Goal: Information Seeking & Learning: Learn about a topic

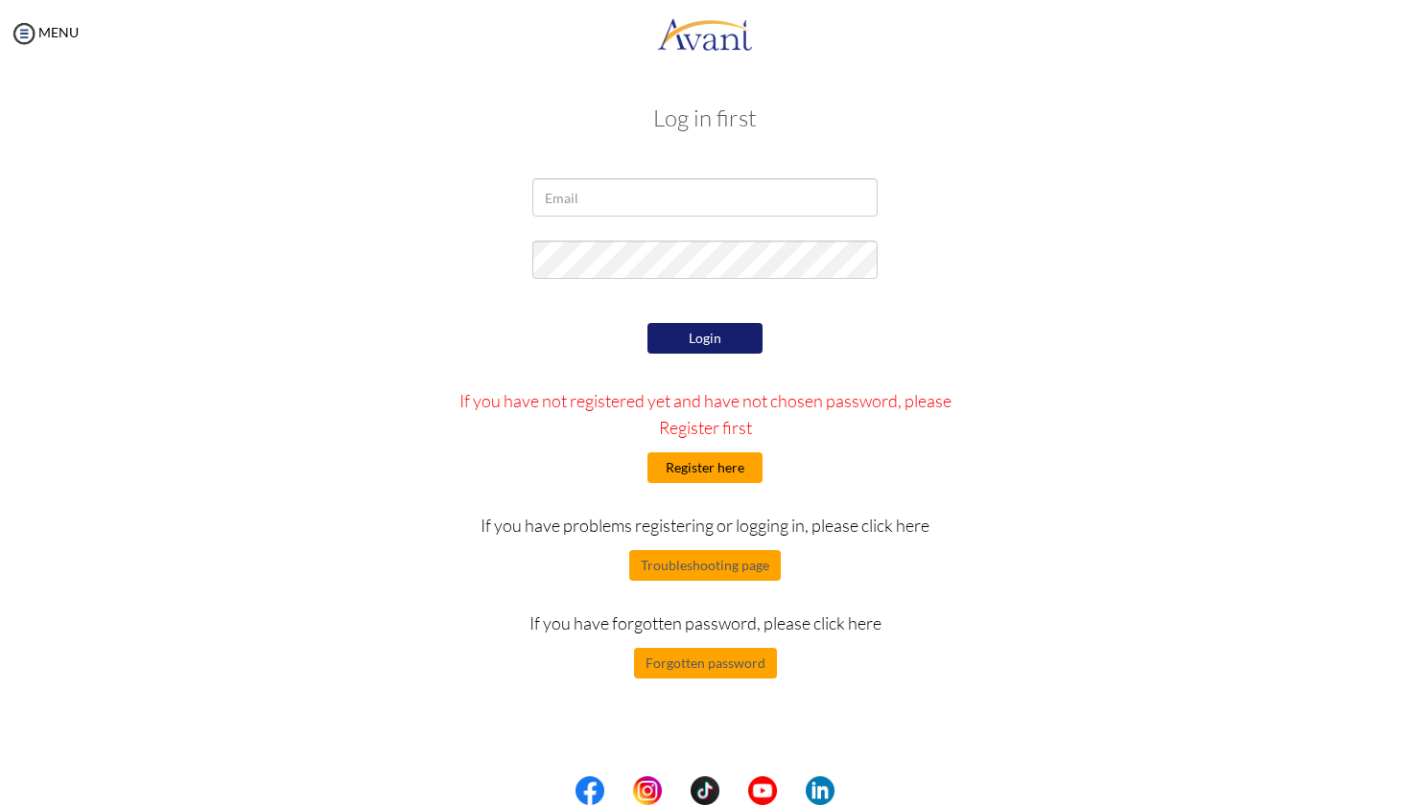
click at [692, 471] on button "Register here" at bounding box center [704, 468] width 115 height 31
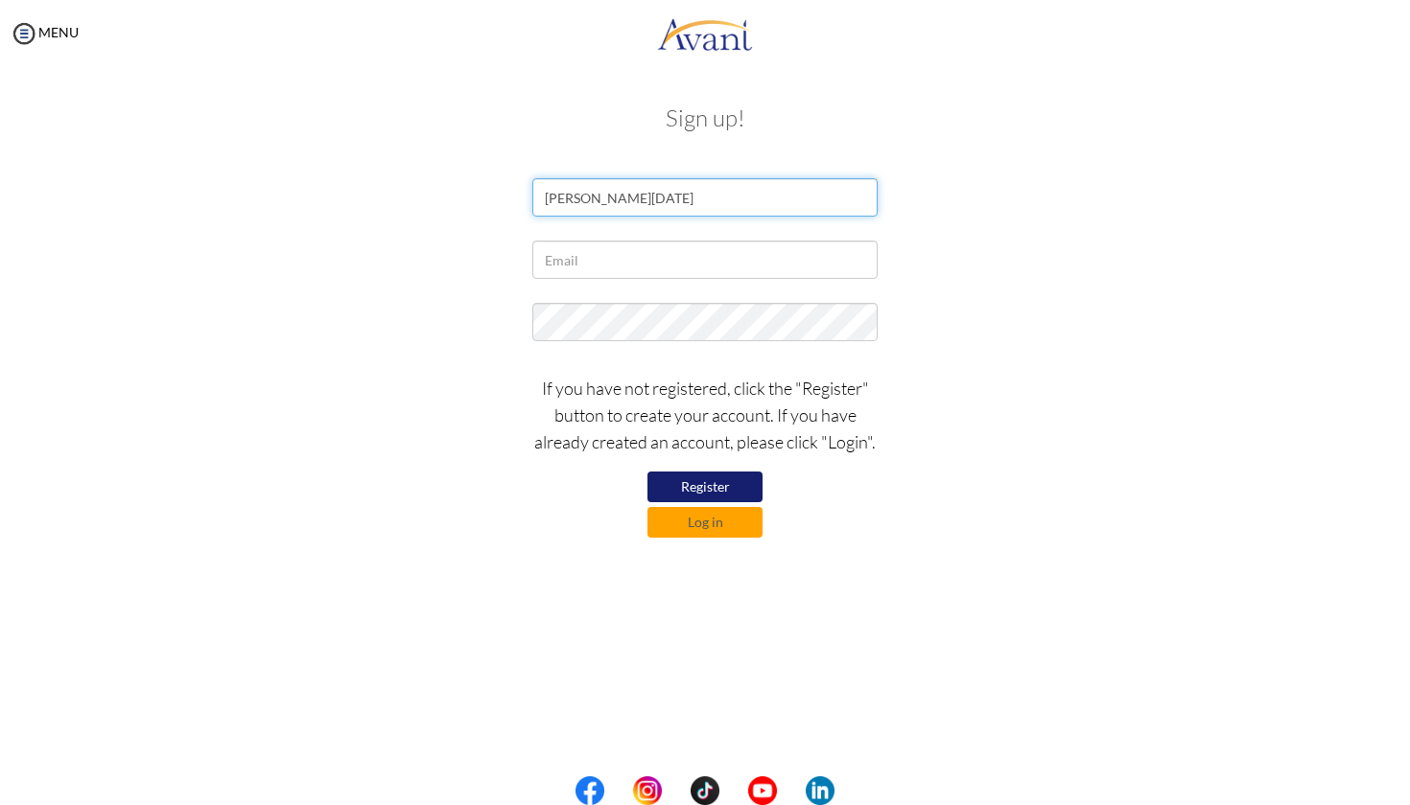
type input "Christopher Toussaint"
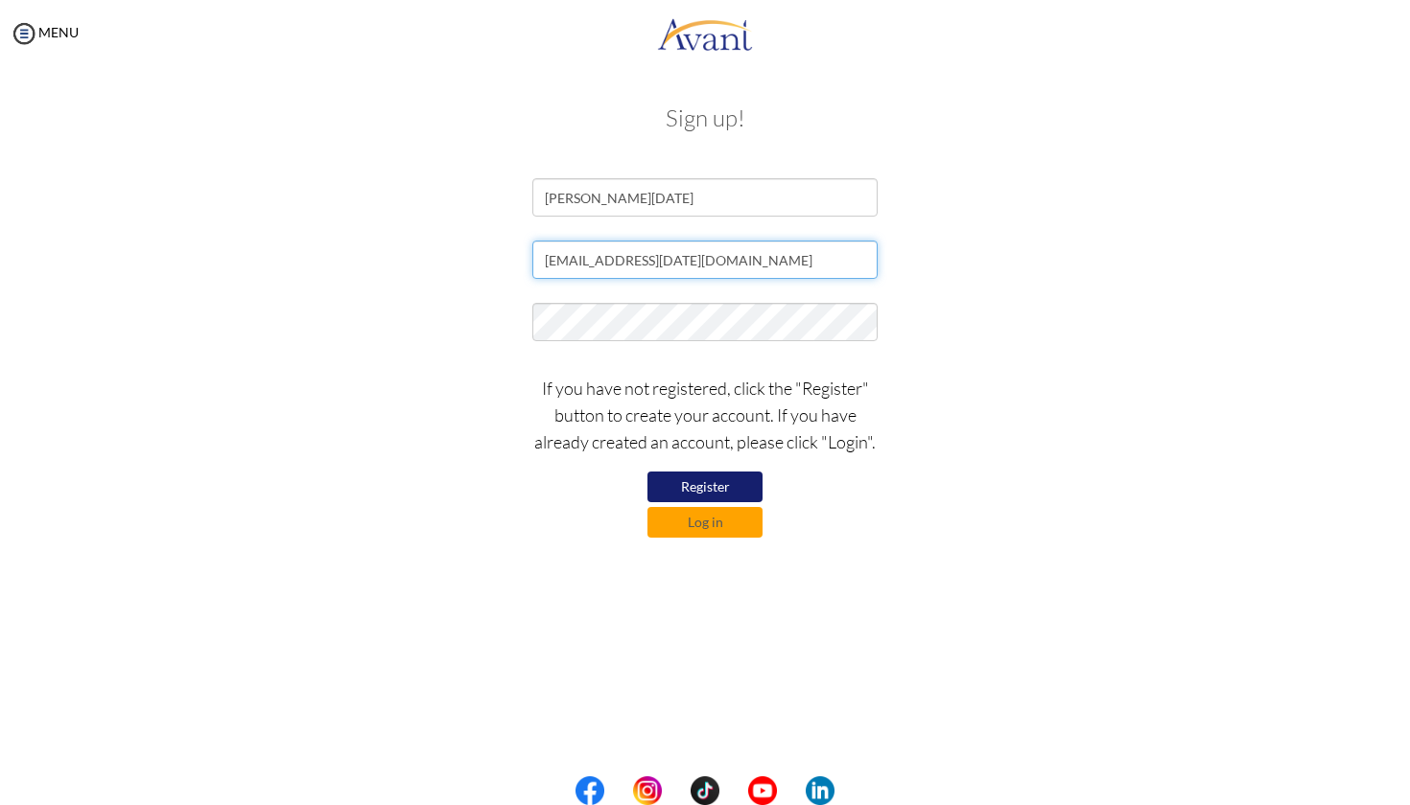
type input "keoma.toussaint@gmail.com"
click at [683, 484] on button "Register" at bounding box center [704, 487] width 115 height 31
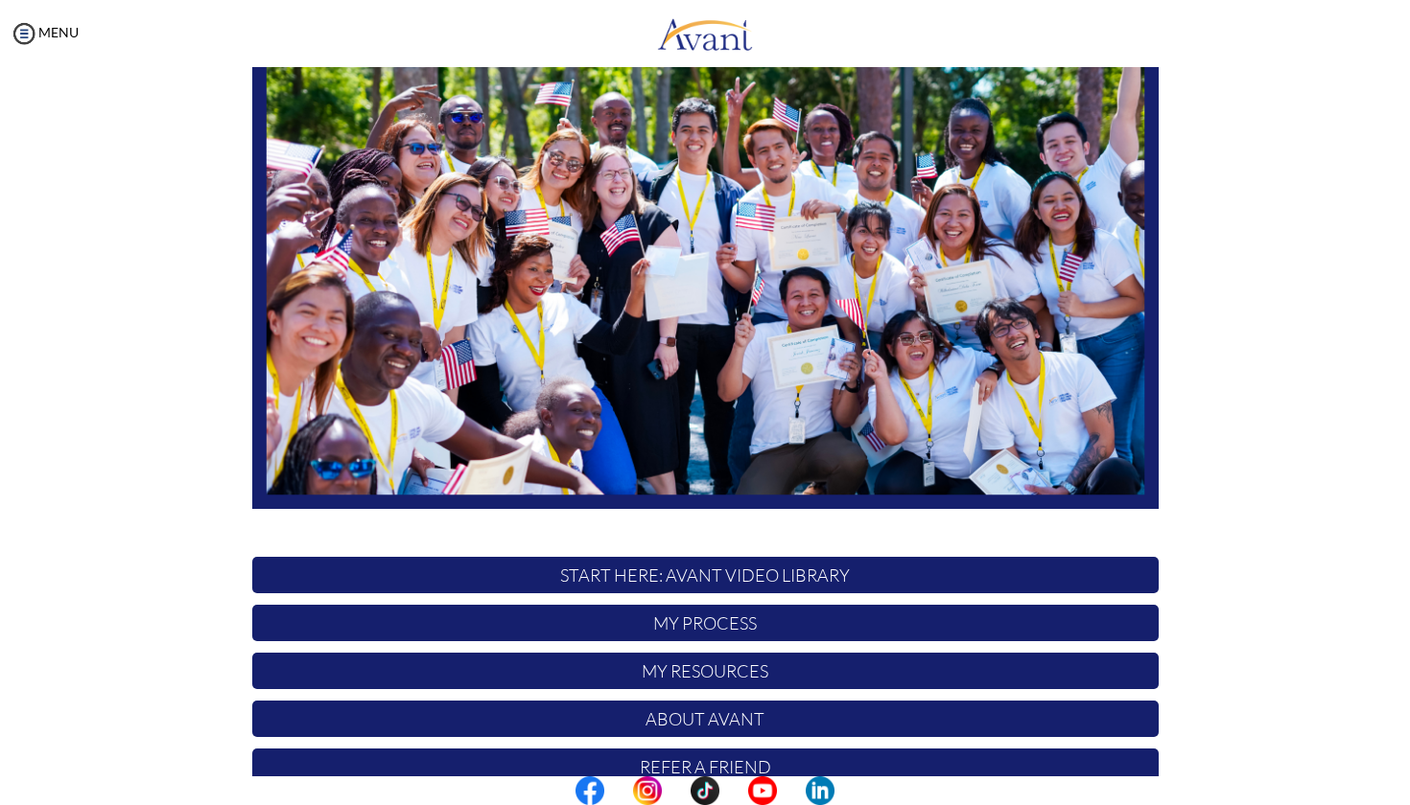
scroll to position [175, 0]
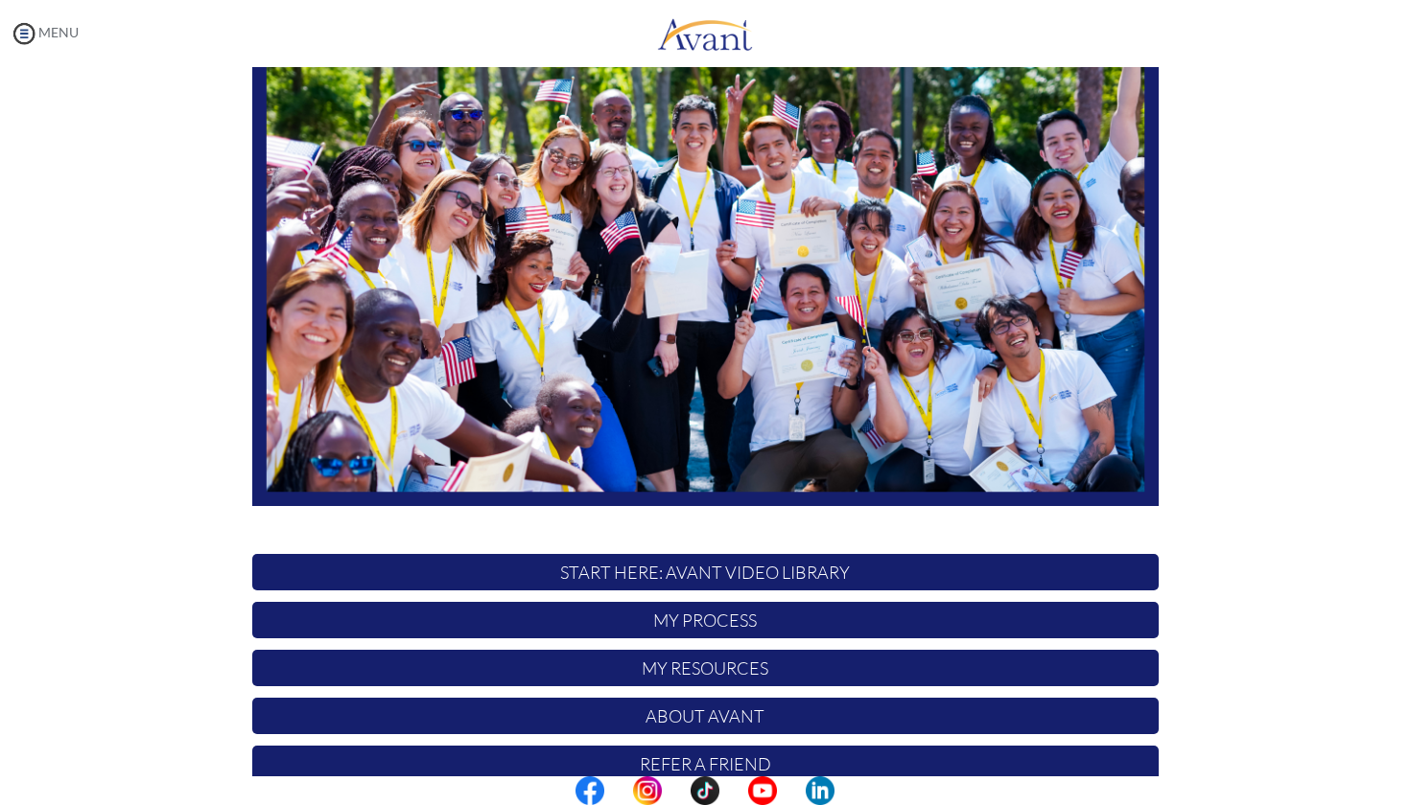
click at [26, 38] on img at bounding box center [24, 33] width 29 height 29
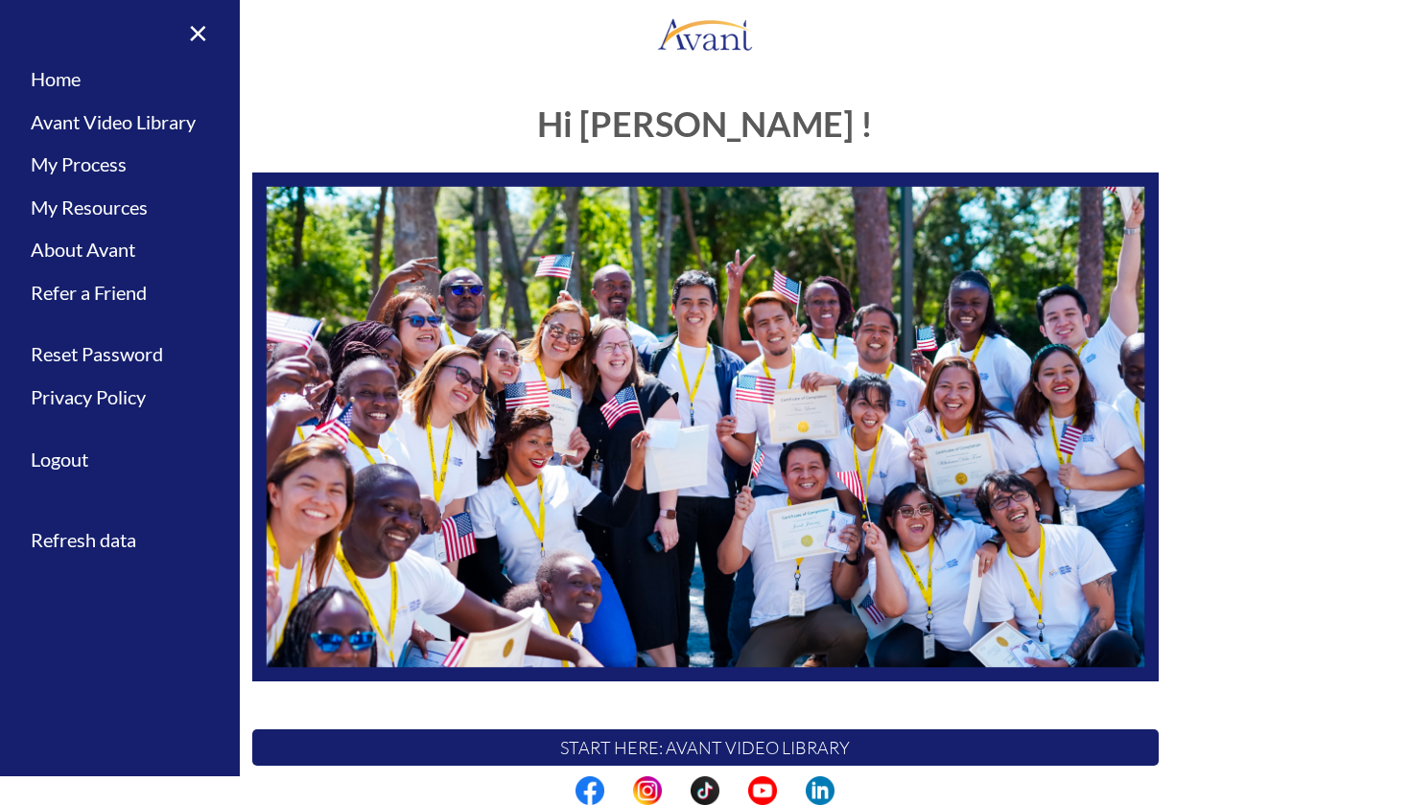
scroll to position [0, 0]
click at [77, 450] on link "Logout" at bounding box center [120, 459] width 240 height 43
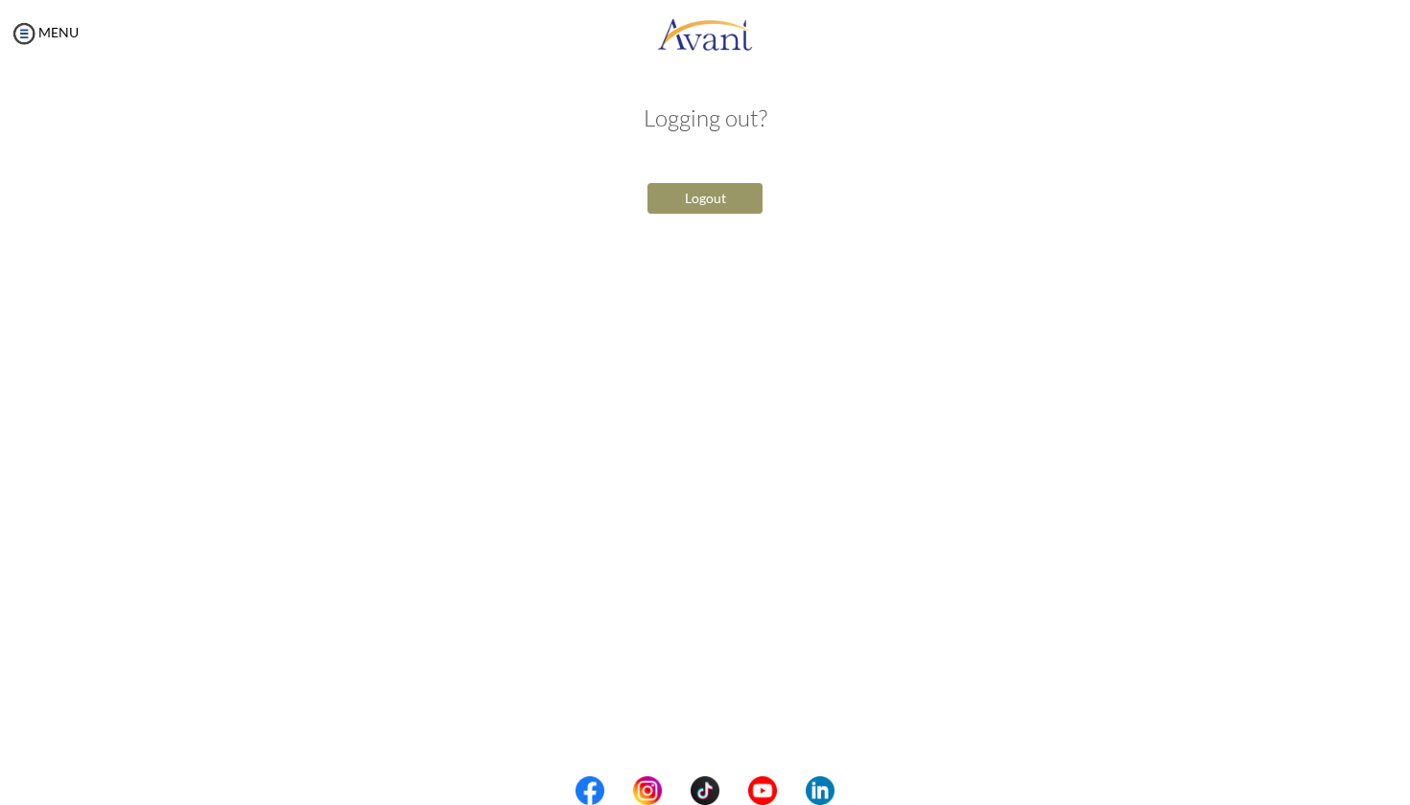
click at [712, 198] on button "Logout" at bounding box center [704, 198] width 115 height 31
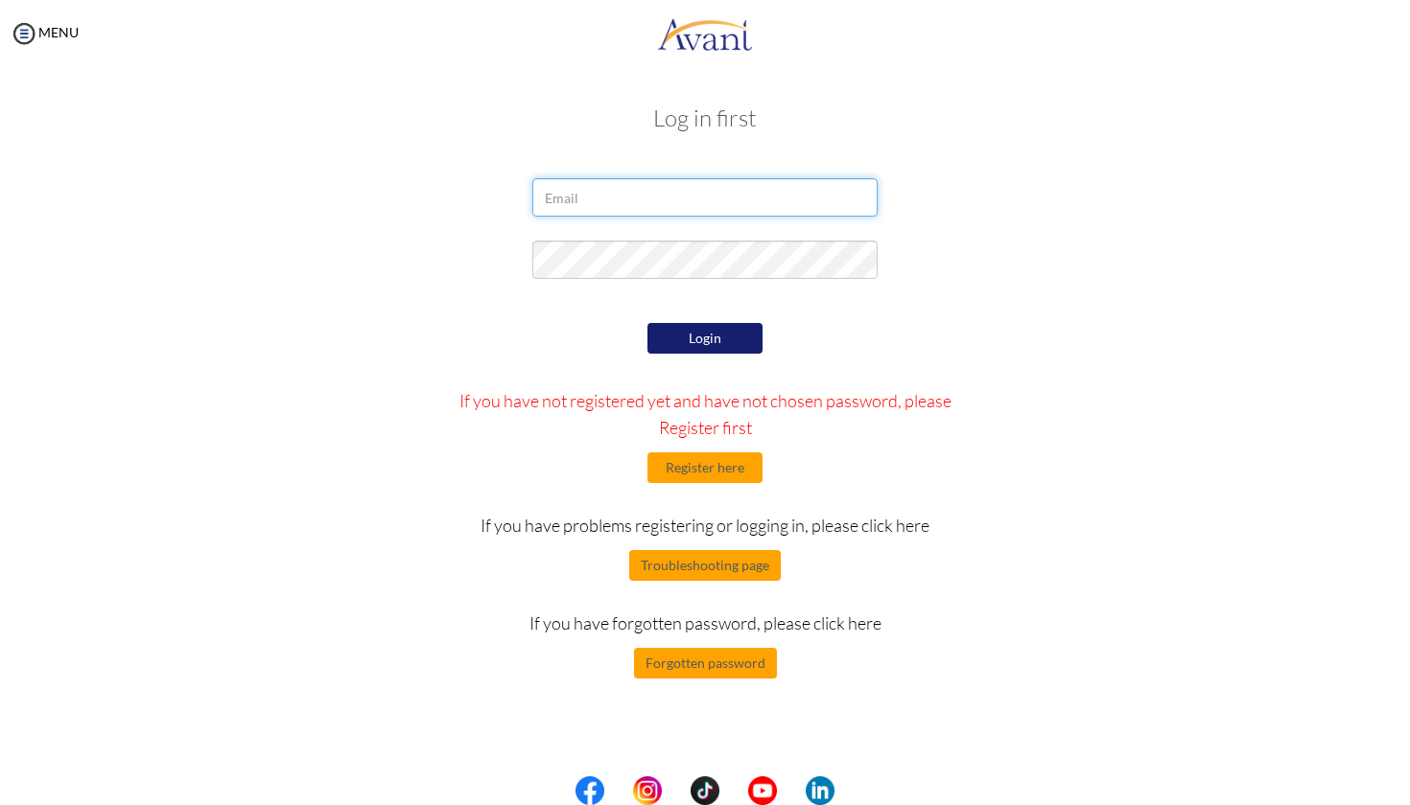
type input "[EMAIL_ADDRESS][DATE][DOMAIN_NAME]"
click at [678, 338] on button "Login" at bounding box center [704, 338] width 115 height 31
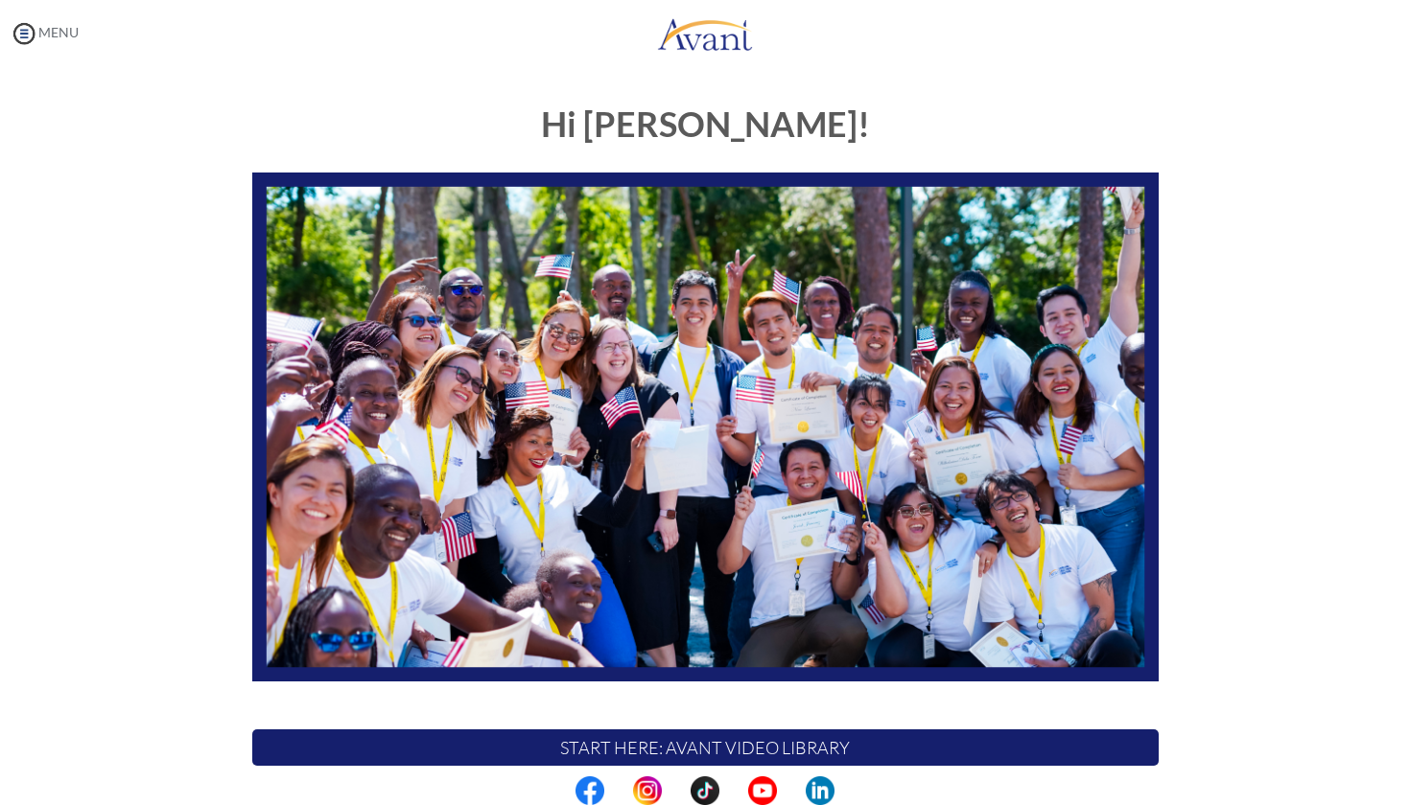
click at [35, 32] on img at bounding box center [24, 33] width 29 height 29
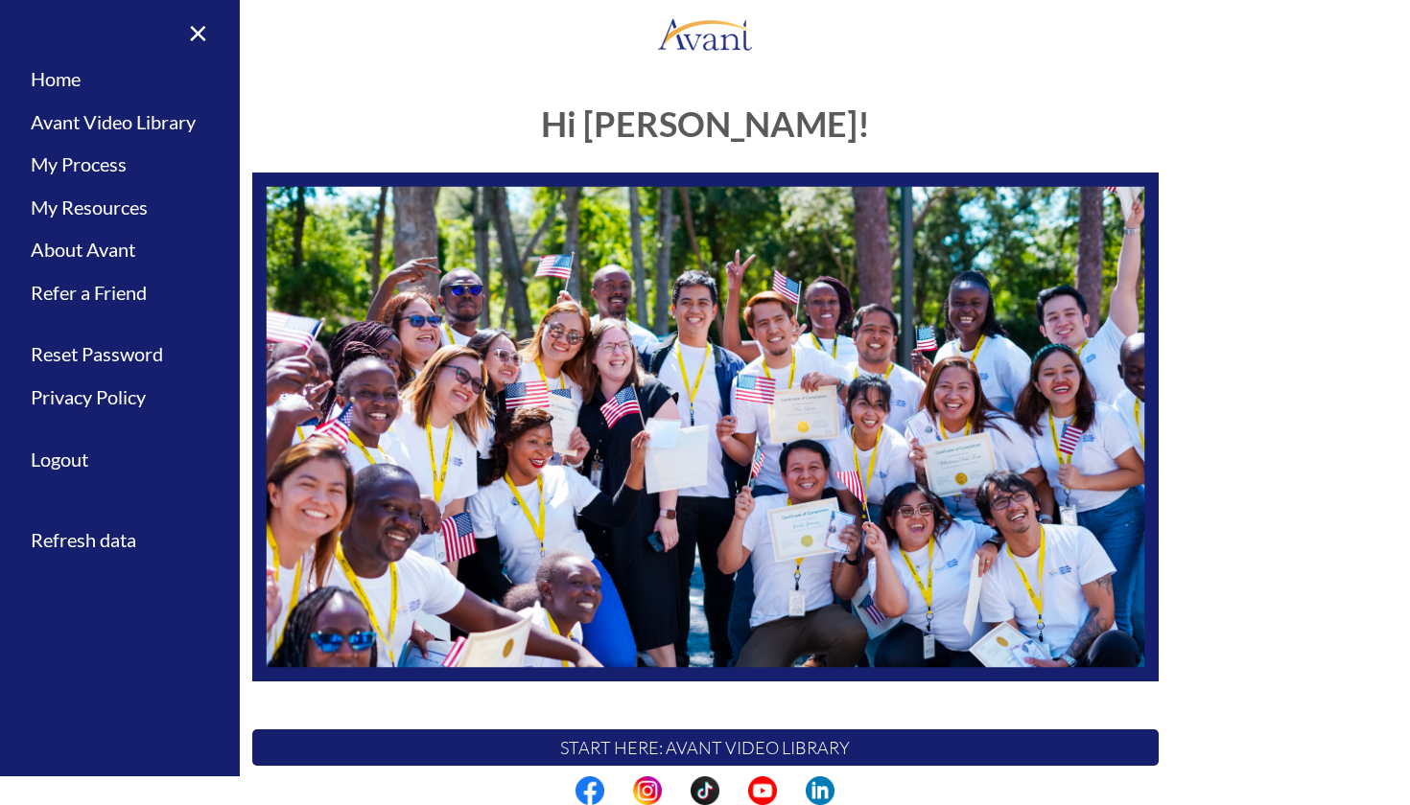
click at [396, 81] on div "My Status What is the next step? We would like you to watch the introductory vi…" at bounding box center [705, 469] width 1410 height 805
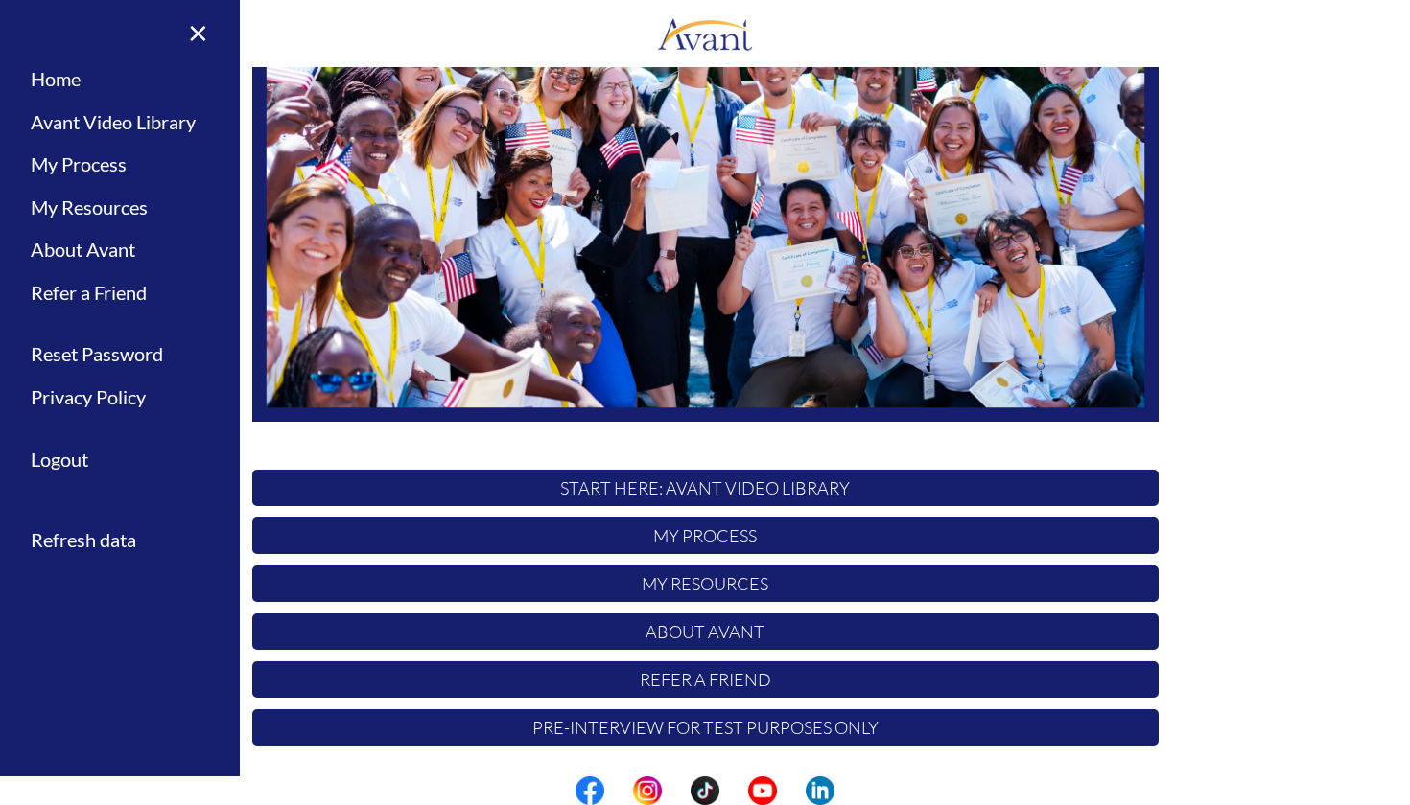
scroll to position [260, 0]
click at [667, 493] on p "START HERE: Avant Video Library" at bounding box center [705, 488] width 906 height 36
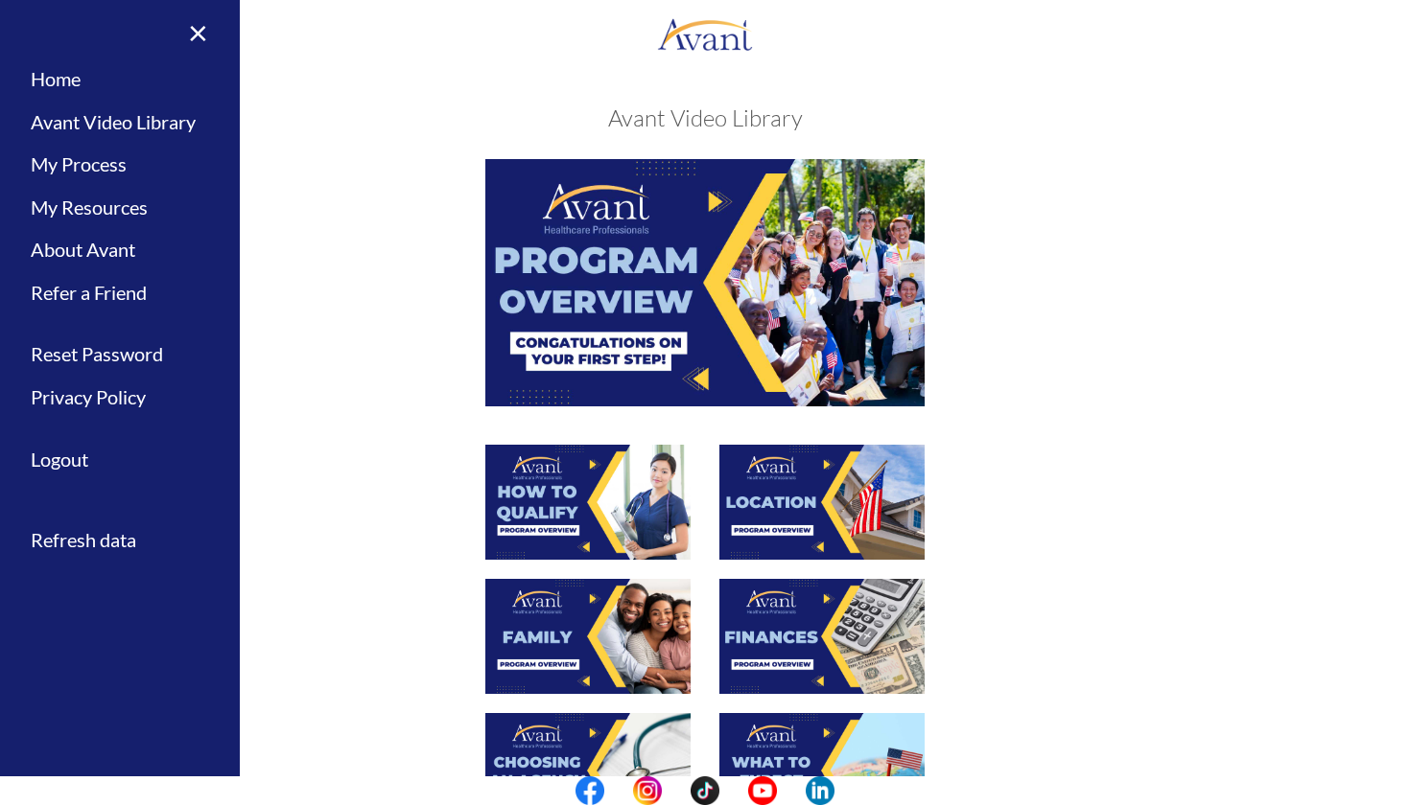
scroll to position [0, 0]
click at [558, 509] on img at bounding box center [587, 502] width 205 height 115
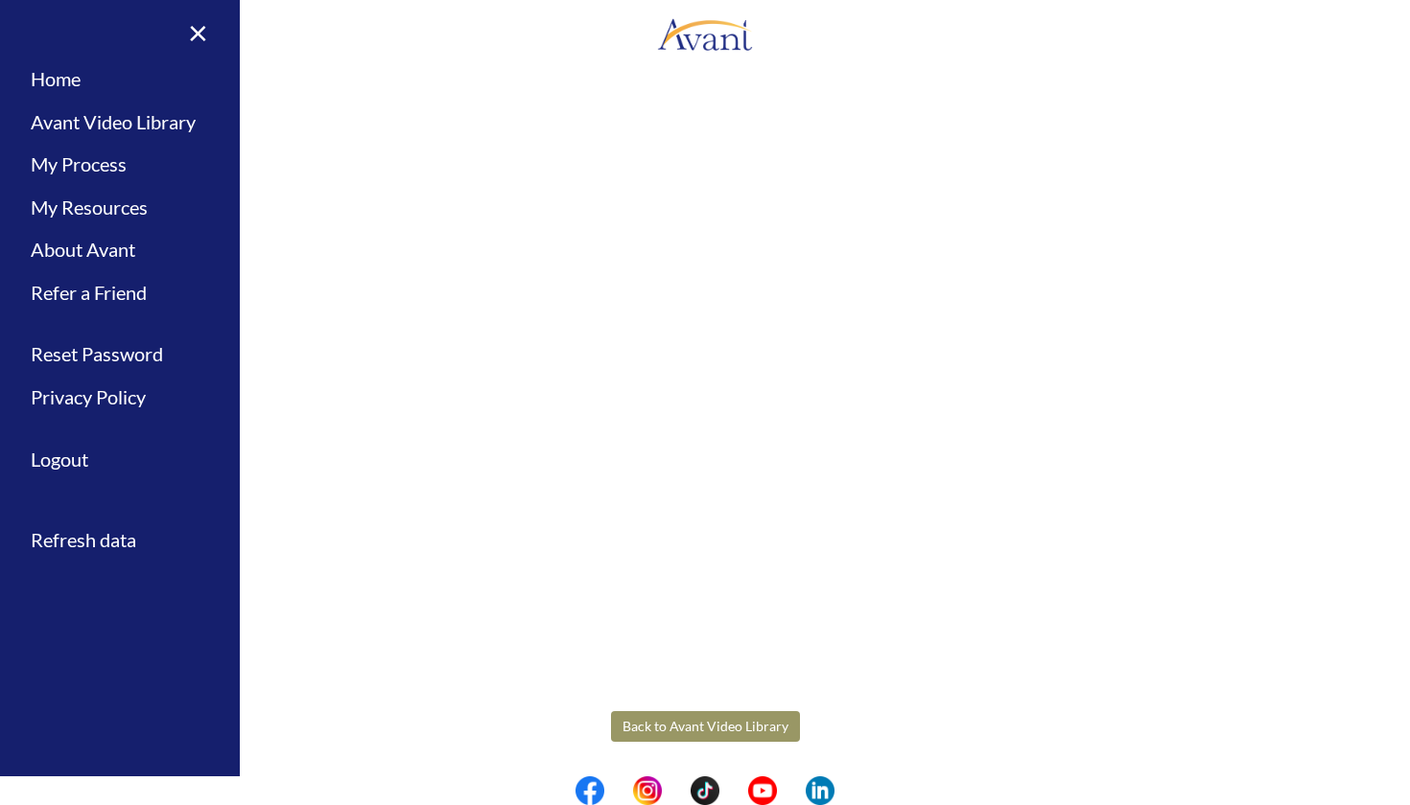
click at [715, 728] on body "Maintenance break. Please come back in 2 hours. MENU My Status What is the next…" at bounding box center [705, 402] width 1410 height 805
click at [691, 728] on button "Back to Avant Video Library" at bounding box center [705, 727] width 189 height 31
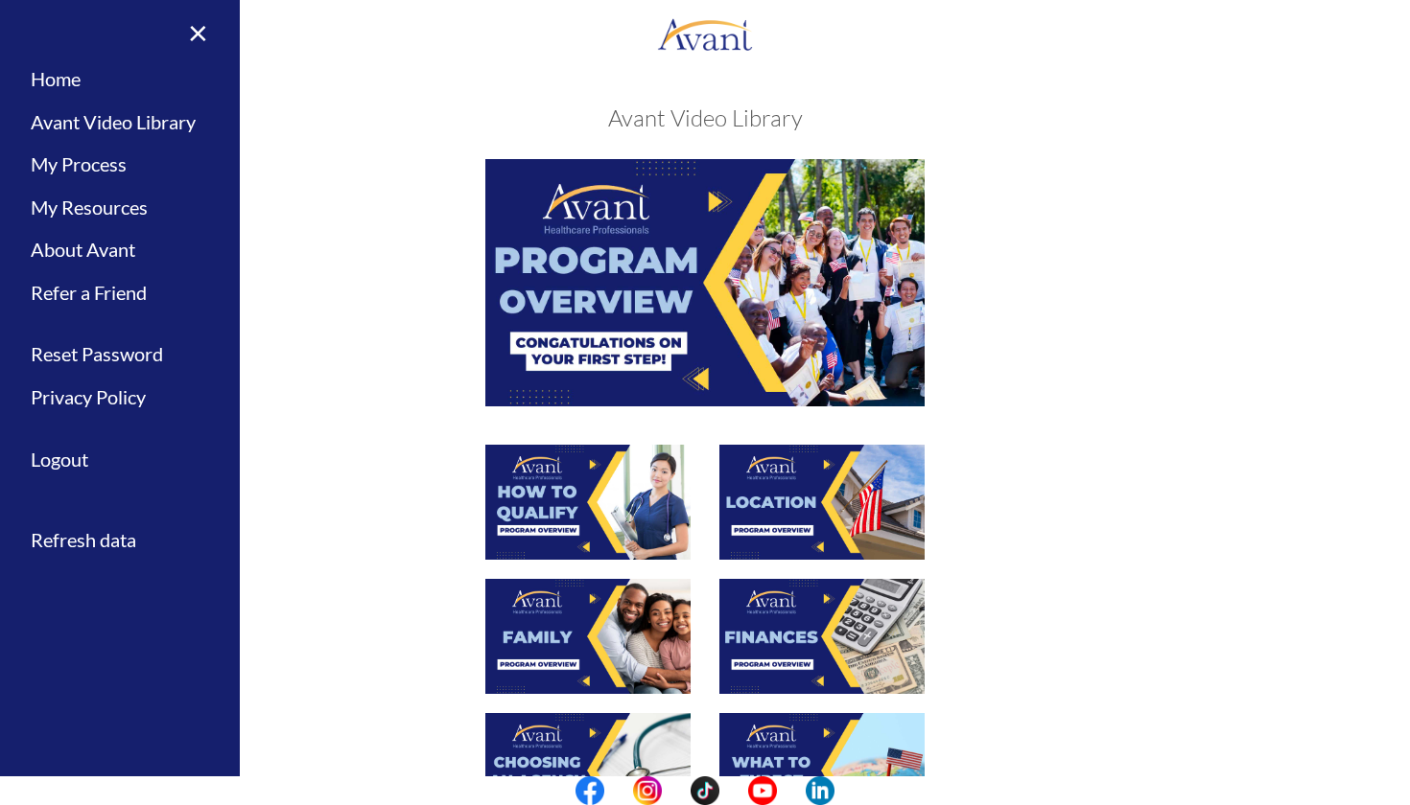
click at [805, 513] on img at bounding box center [821, 502] width 205 height 115
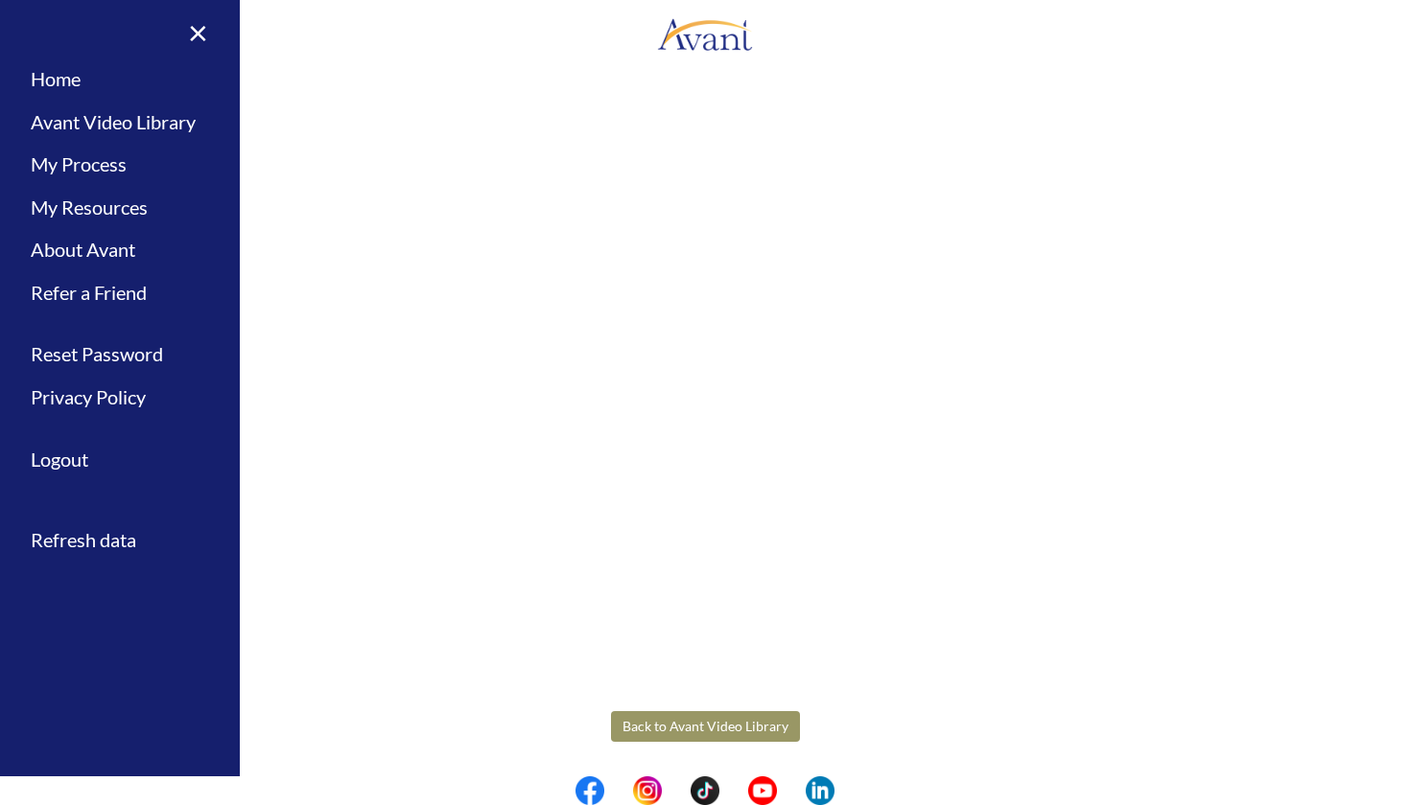
click at [687, 735] on body "Maintenance break. Please come back in 2 hours. MENU My Status What is the next…" at bounding box center [705, 402] width 1410 height 805
click at [719, 726] on button "Back to Avant Video Library" at bounding box center [705, 727] width 189 height 31
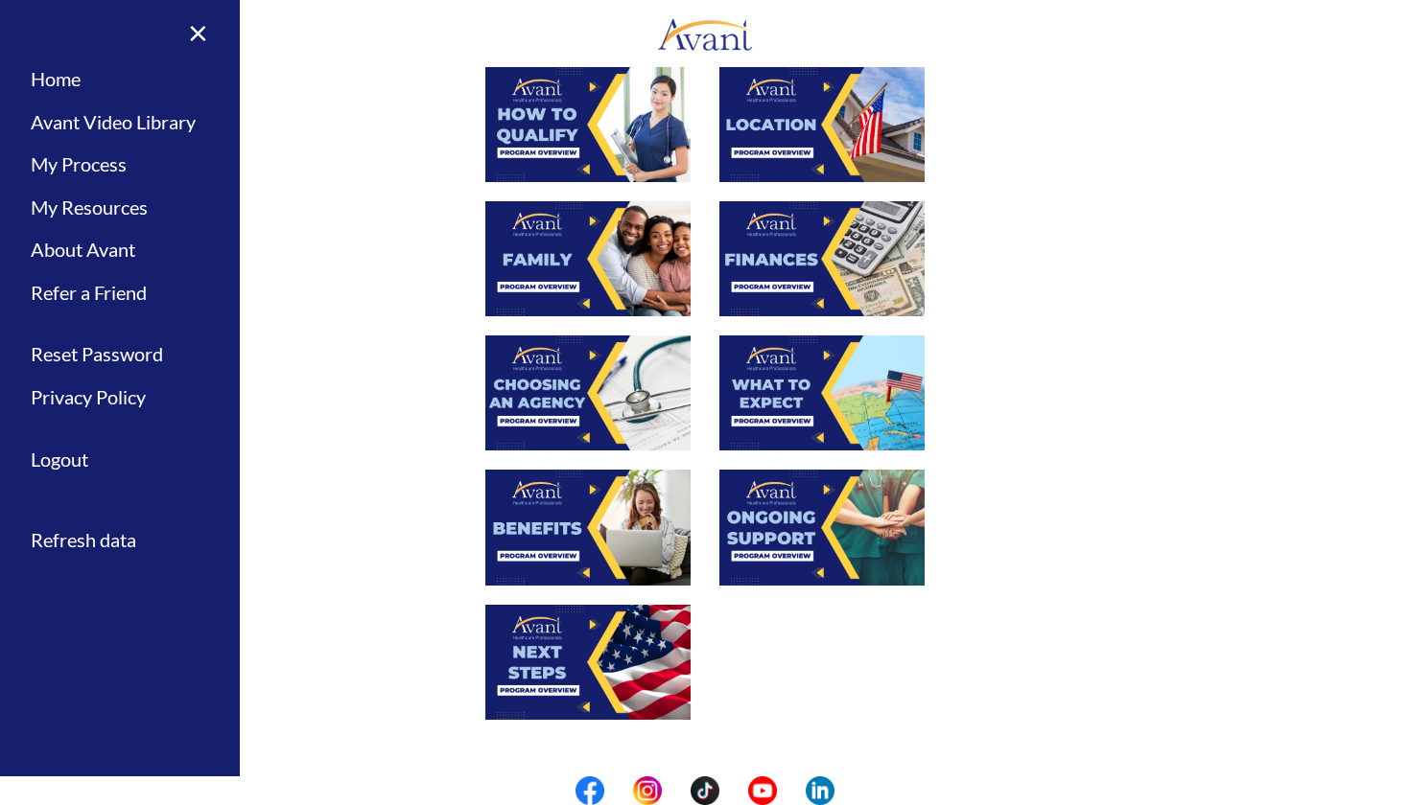
scroll to position [407, 0]
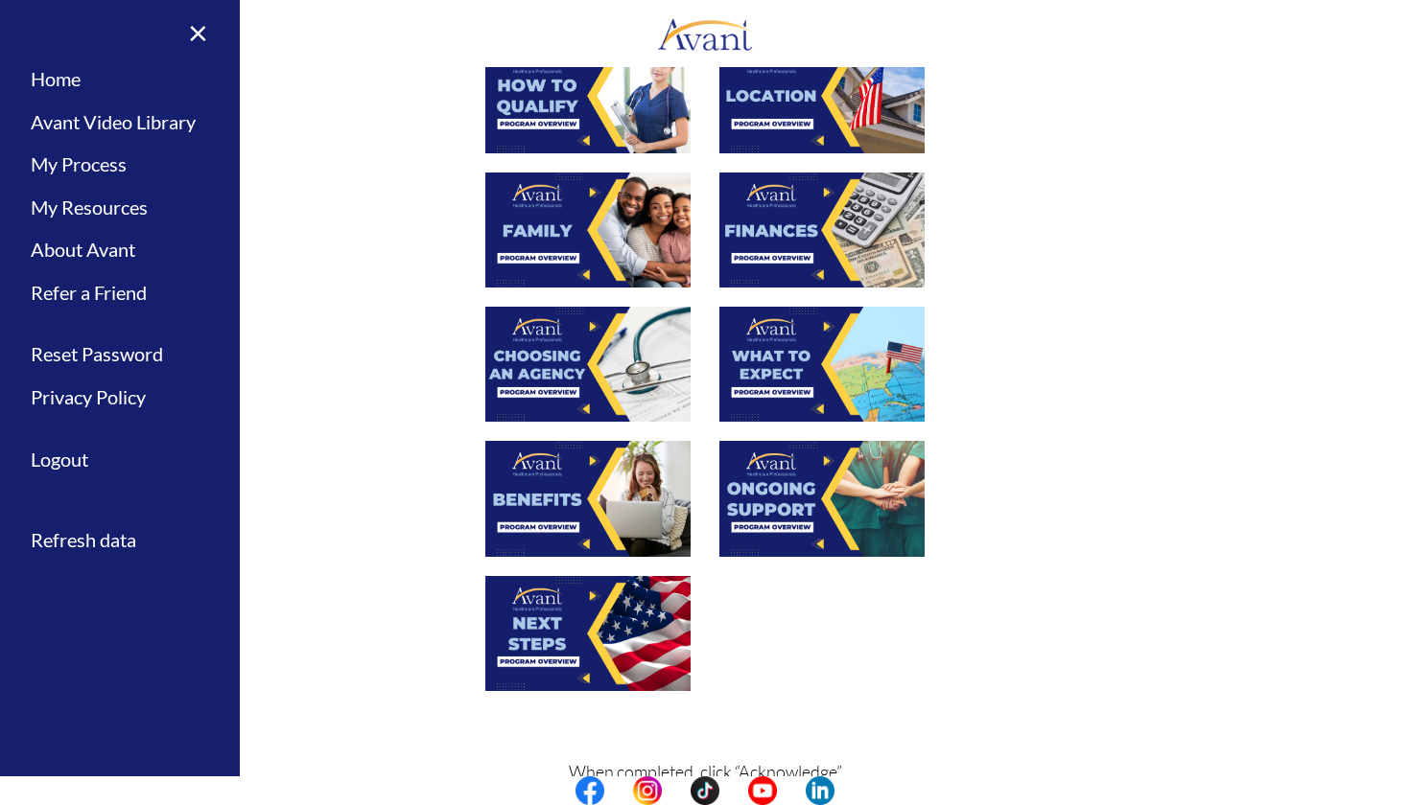
click at [556, 226] on img at bounding box center [587, 230] width 205 height 115
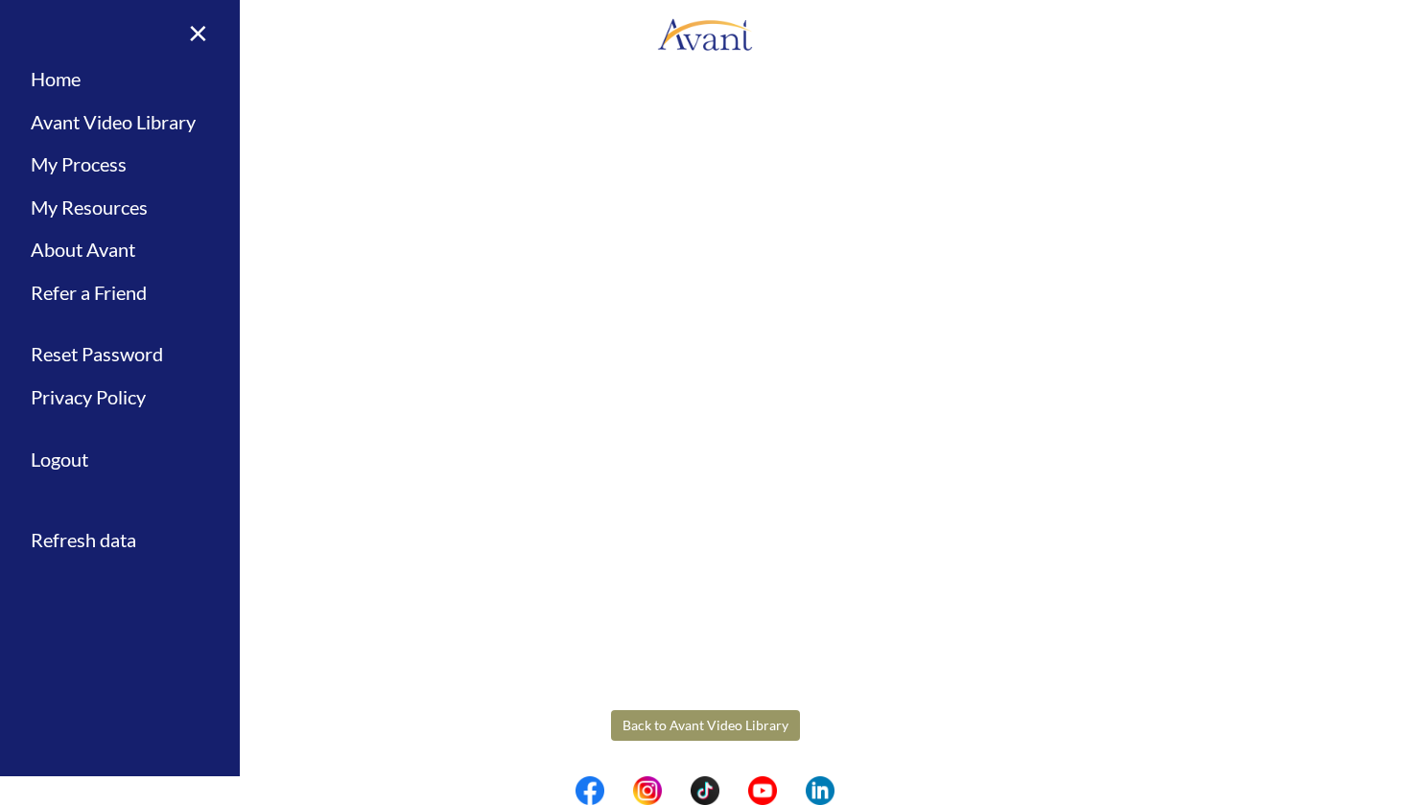
scroll to position [342, 0]
click at [733, 723] on body "Maintenance break. Please come back in 2 hours. MENU My Status What is the next…" at bounding box center [705, 402] width 1410 height 805
click at [687, 722] on button "Back to Avant Video Library" at bounding box center [705, 726] width 189 height 31
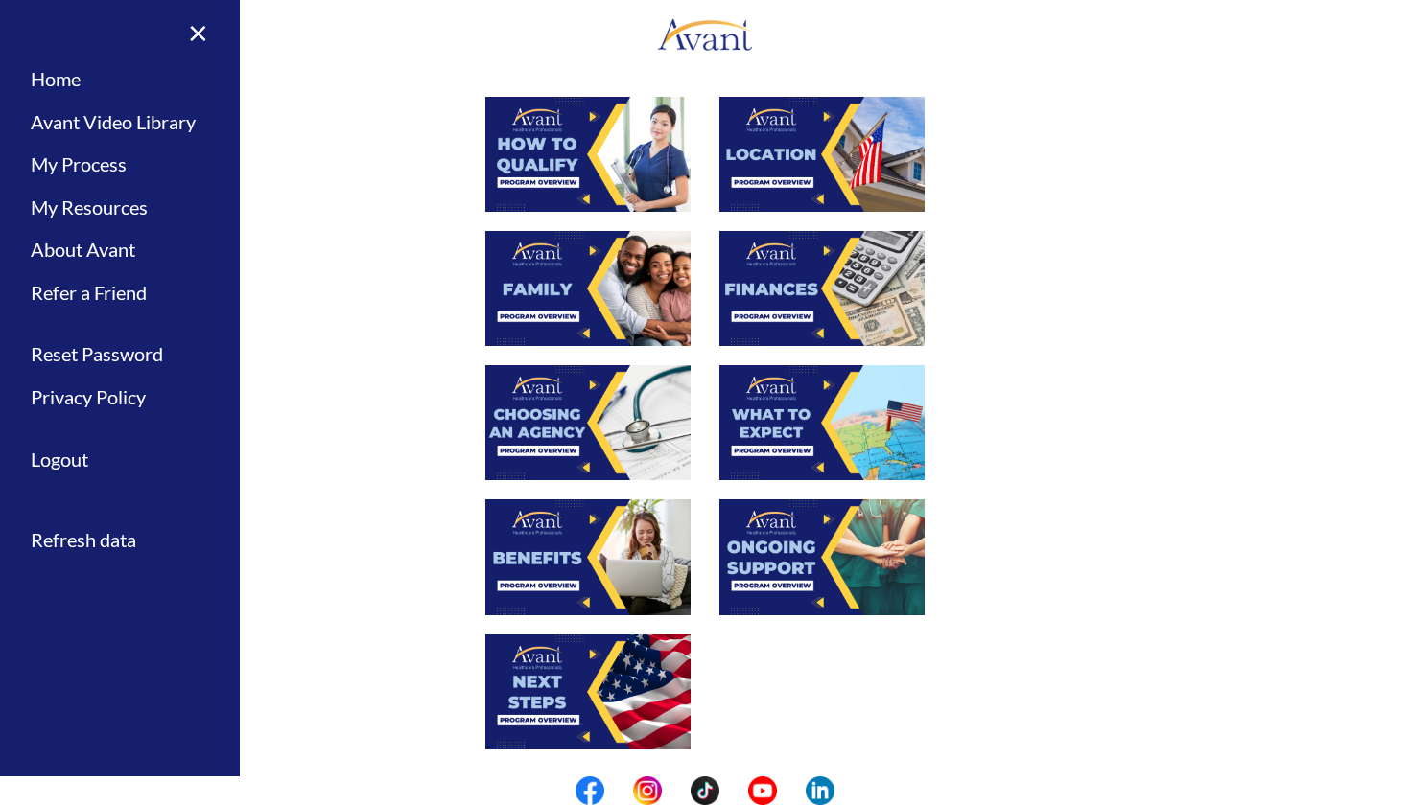
scroll to position [363, 0]
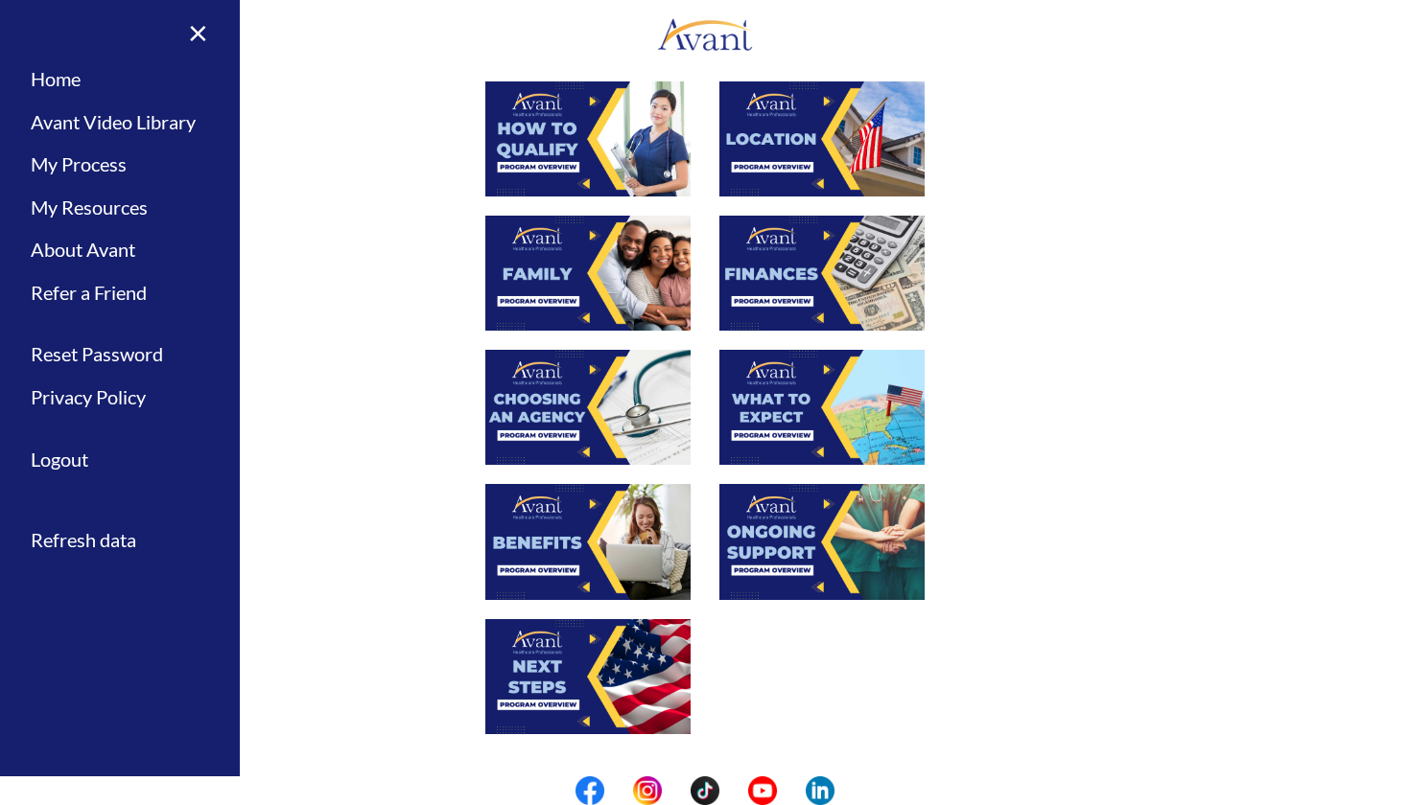
click at [797, 275] on img at bounding box center [821, 273] width 205 height 115
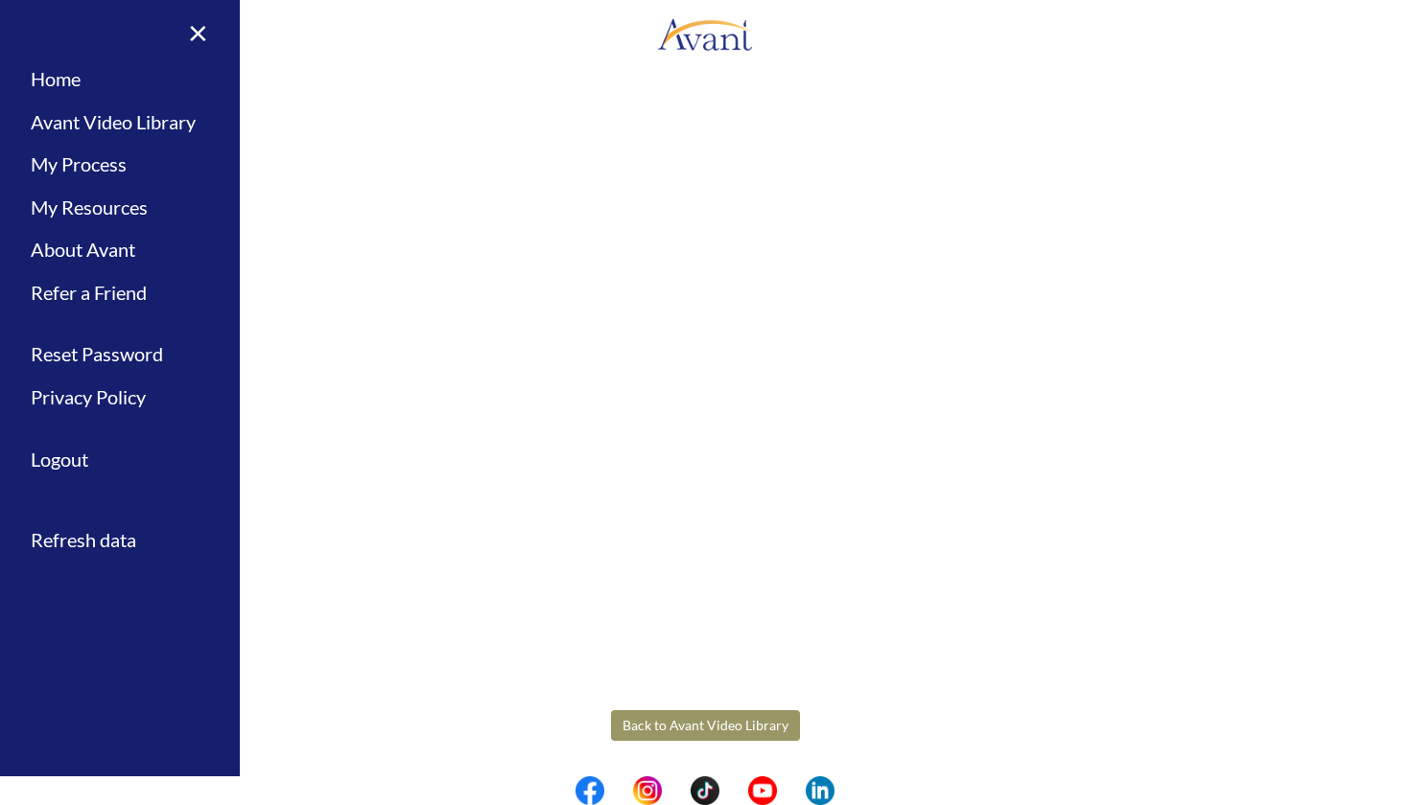
scroll to position [137, 0]
click at [711, 723] on body "Maintenance break. Please come back in 2 hours. MENU My Status What is the next…" at bounding box center [705, 402] width 1410 height 805
click at [679, 728] on button "Back to Avant Video Library" at bounding box center [705, 727] width 189 height 31
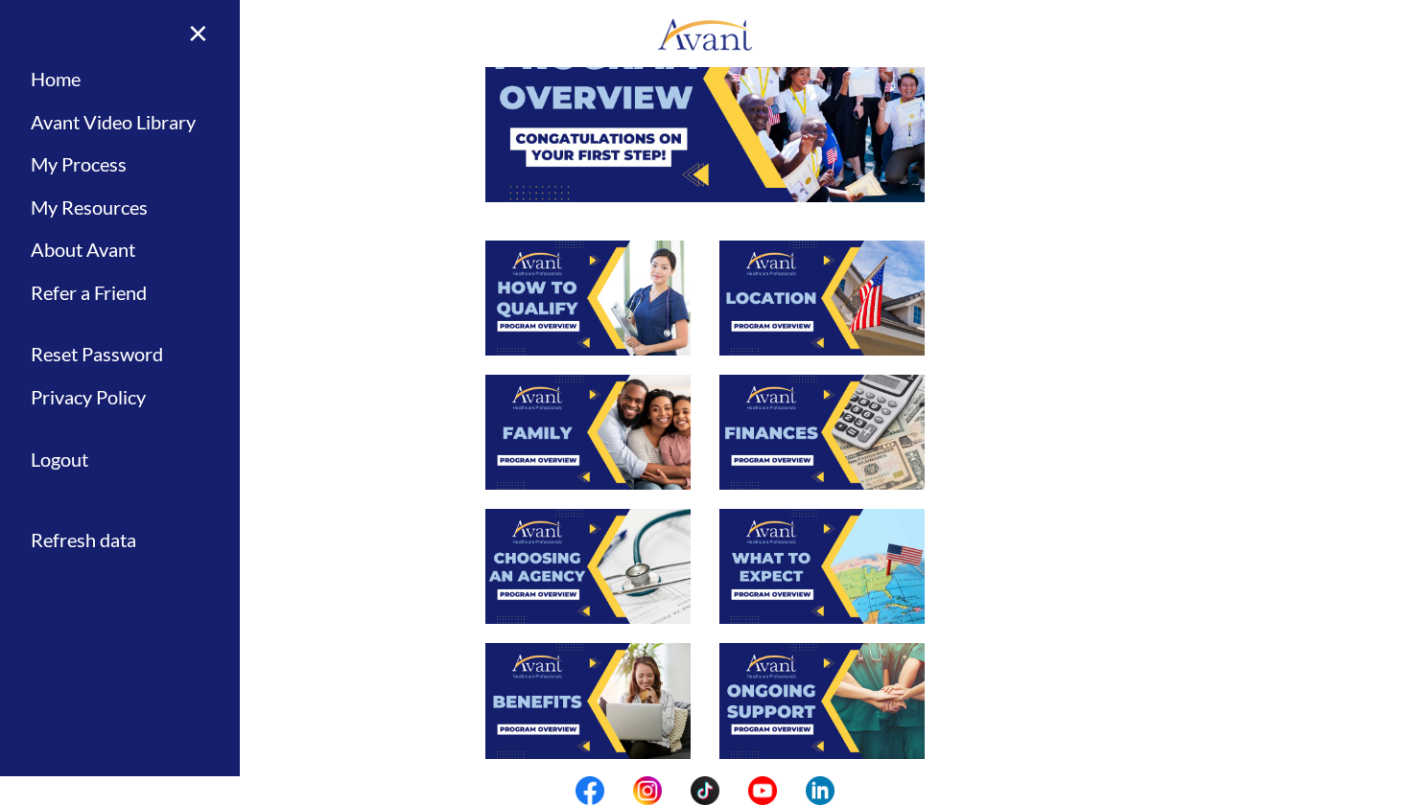
scroll to position [227, 0]
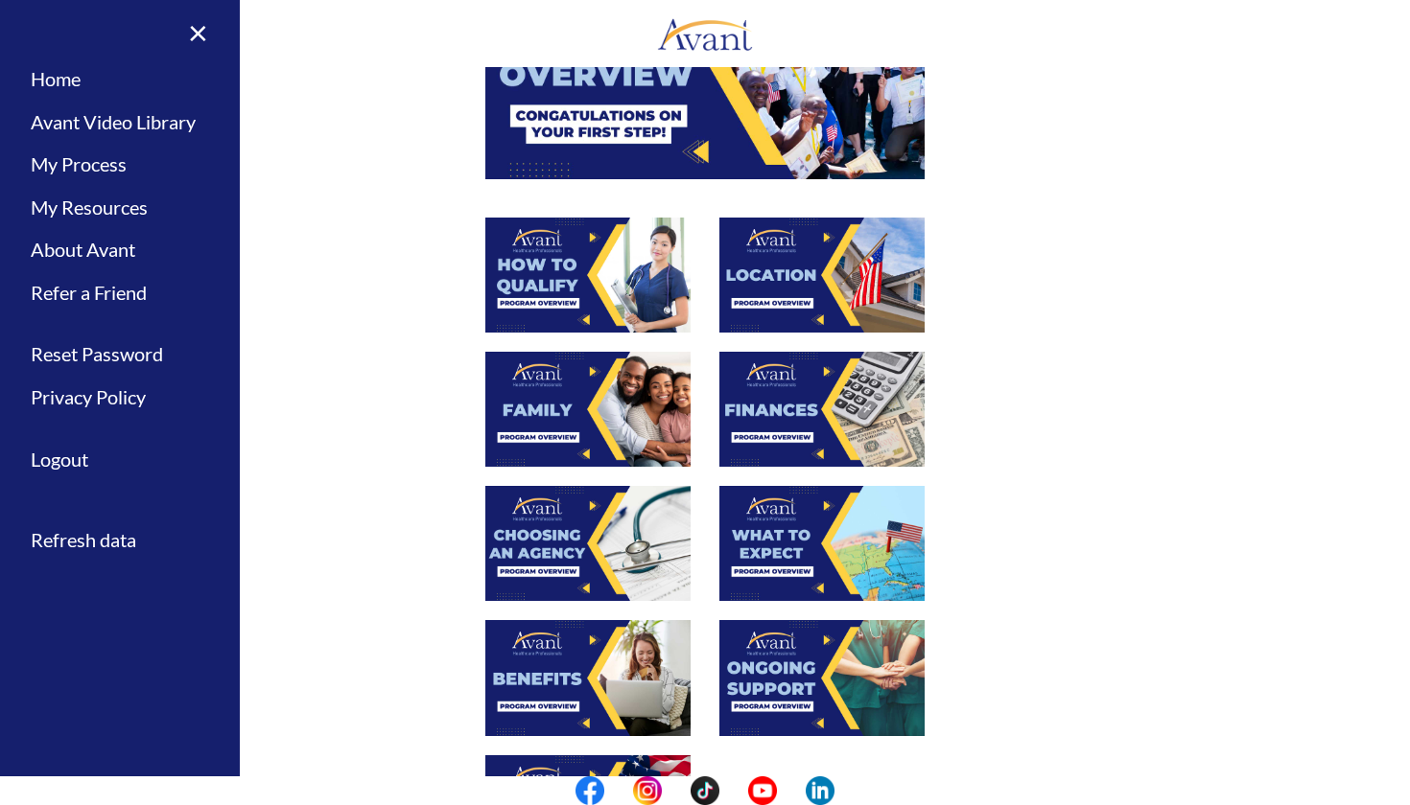
click at [572, 541] on img at bounding box center [587, 543] width 205 height 115
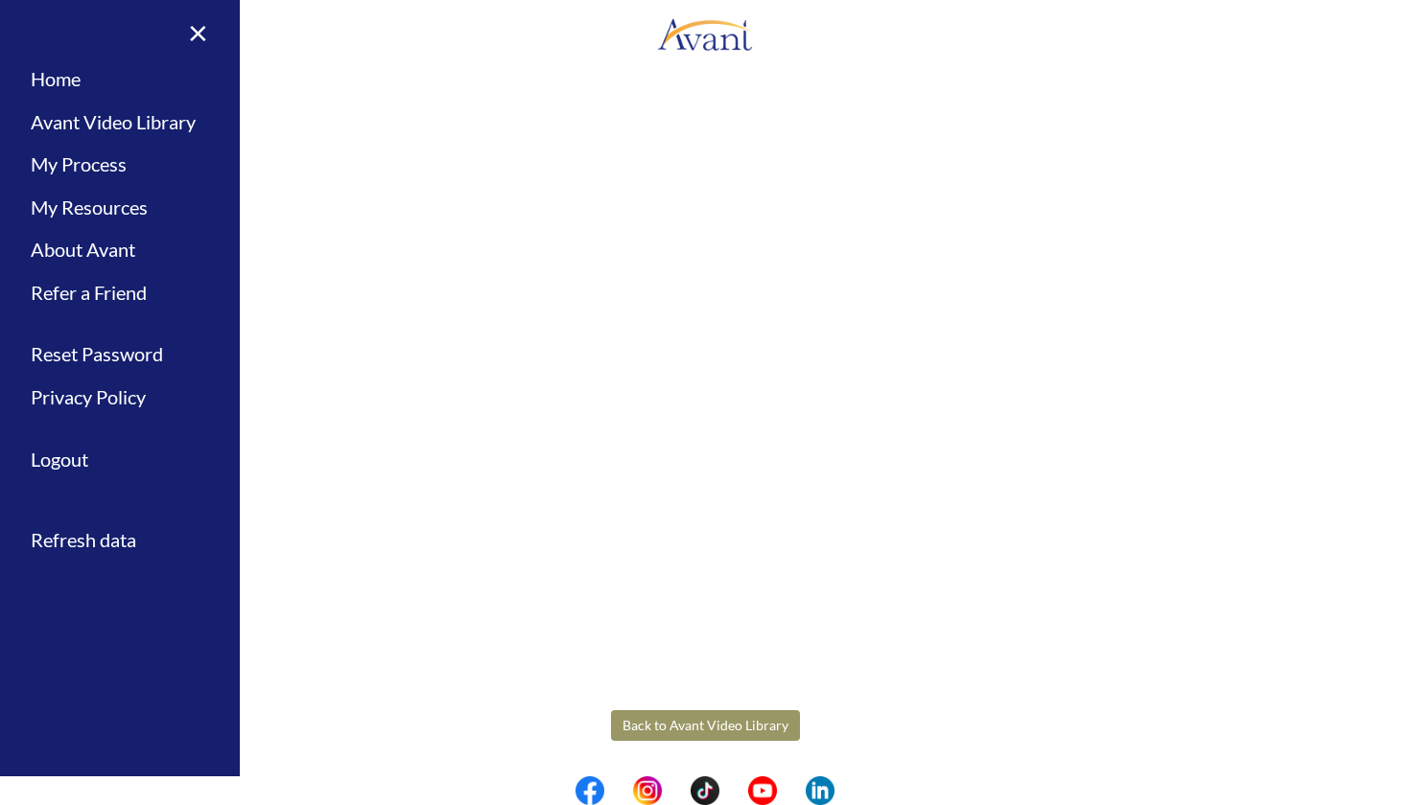
scroll to position [342, 0]
click at [679, 727] on body "Maintenance break. Please come back in 2 hours. MENU My Status What is the next…" at bounding box center [705, 402] width 1410 height 805
click at [680, 716] on button "Back to Avant Video Library" at bounding box center [705, 726] width 189 height 31
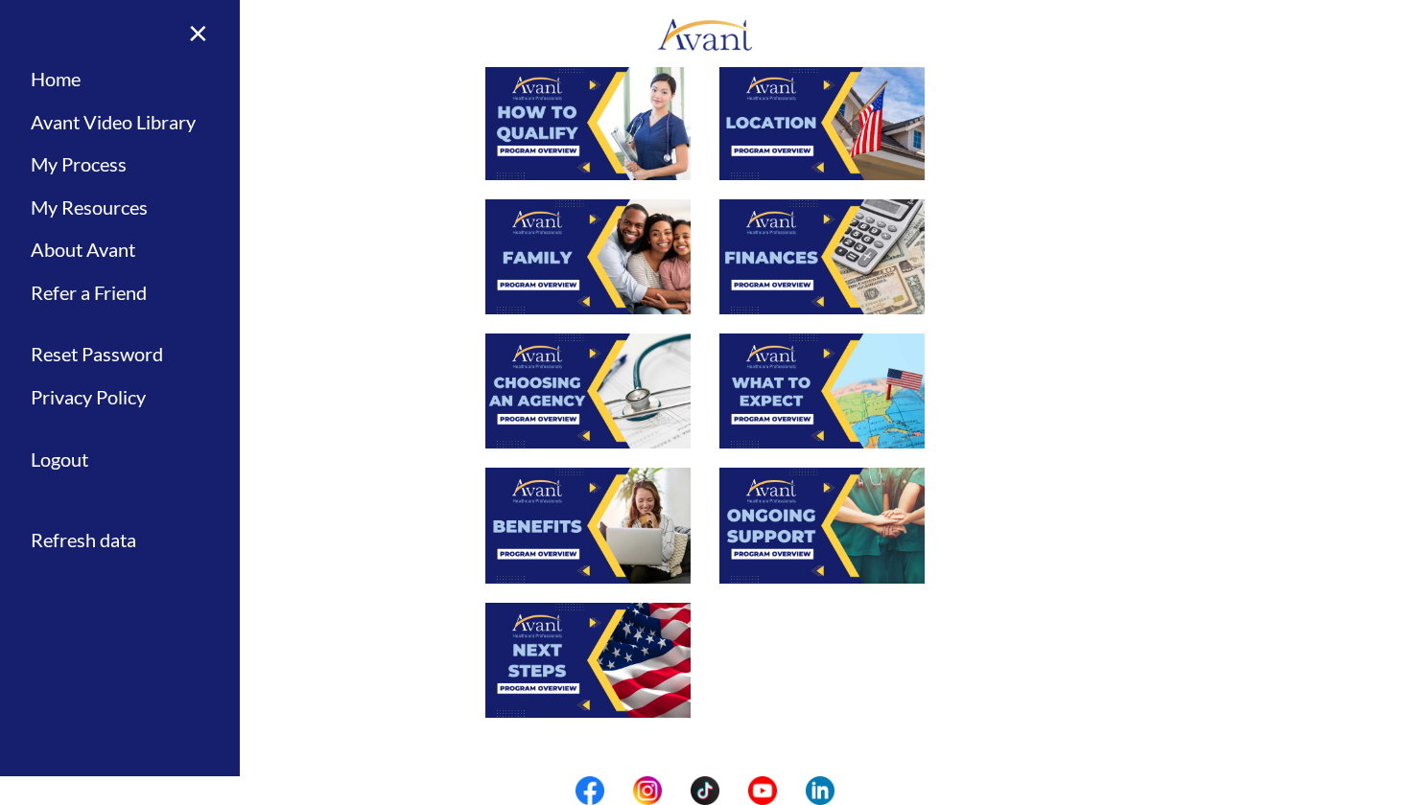
scroll to position [391, 0]
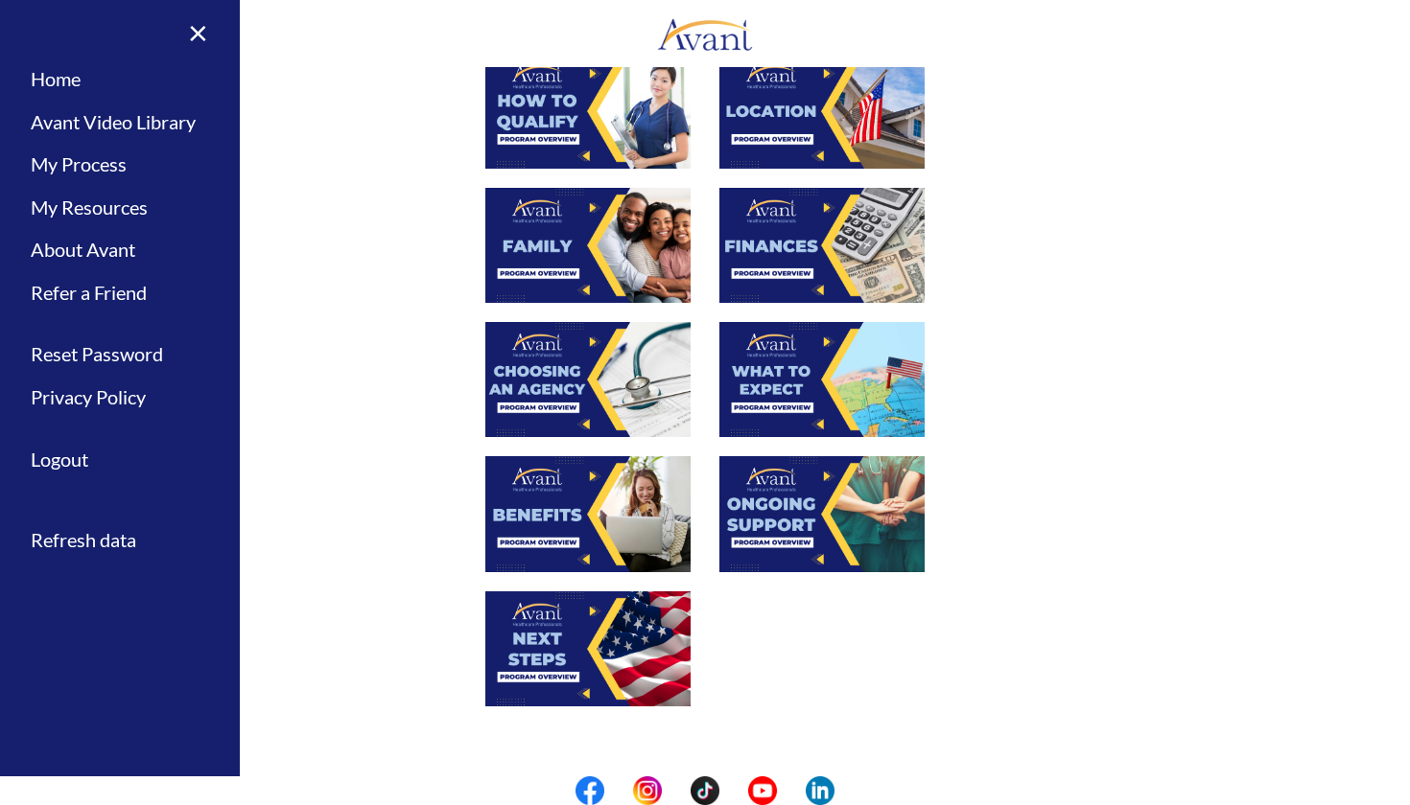
click at [821, 367] on img at bounding box center [821, 379] width 205 height 115
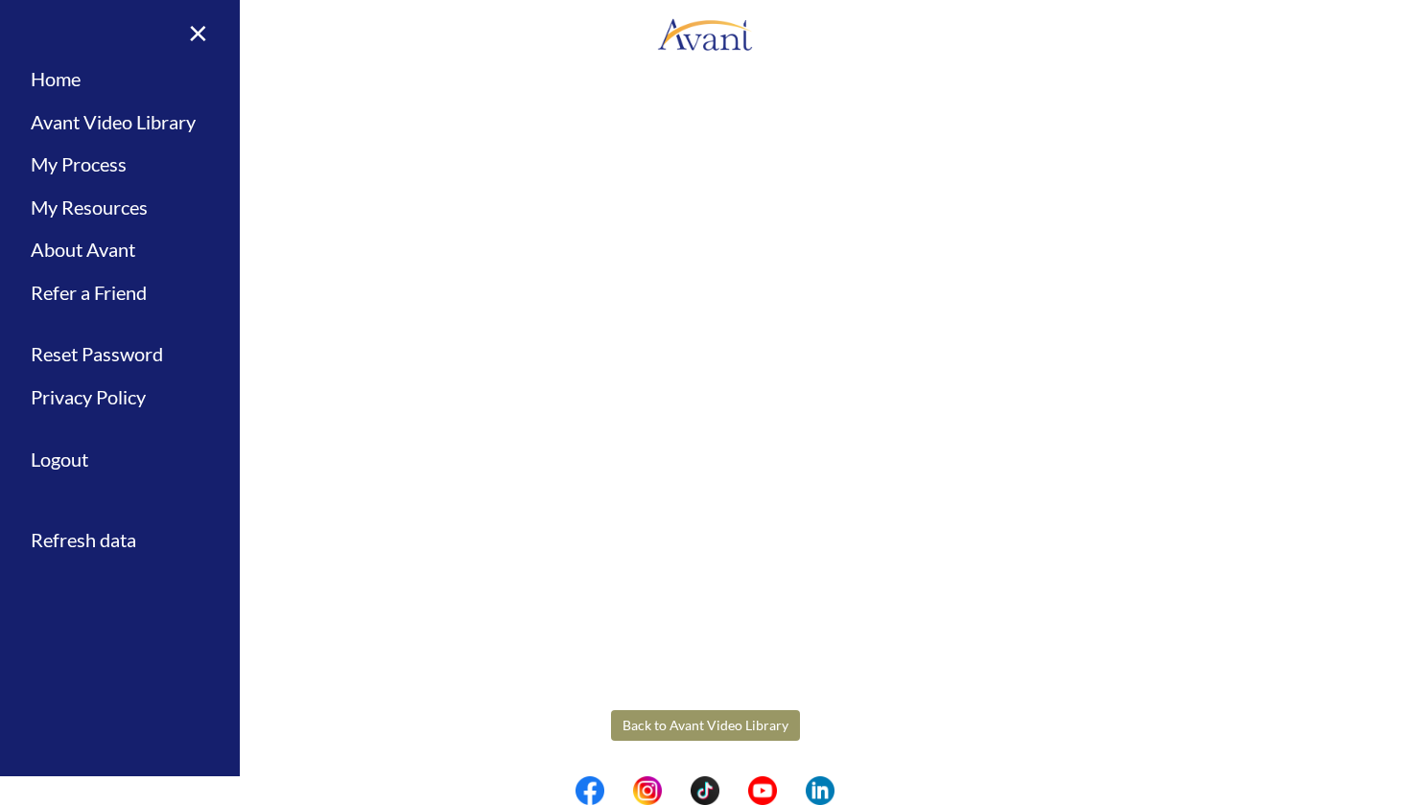
scroll to position [342, 0]
click at [736, 723] on body "Maintenance break. Please come back in 2 hours. MENU My Status What is the next…" at bounding box center [705, 402] width 1410 height 805
click at [736, 723] on button "Back to Avant Video Library" at bounding box center [705, 726] width 189 height 31
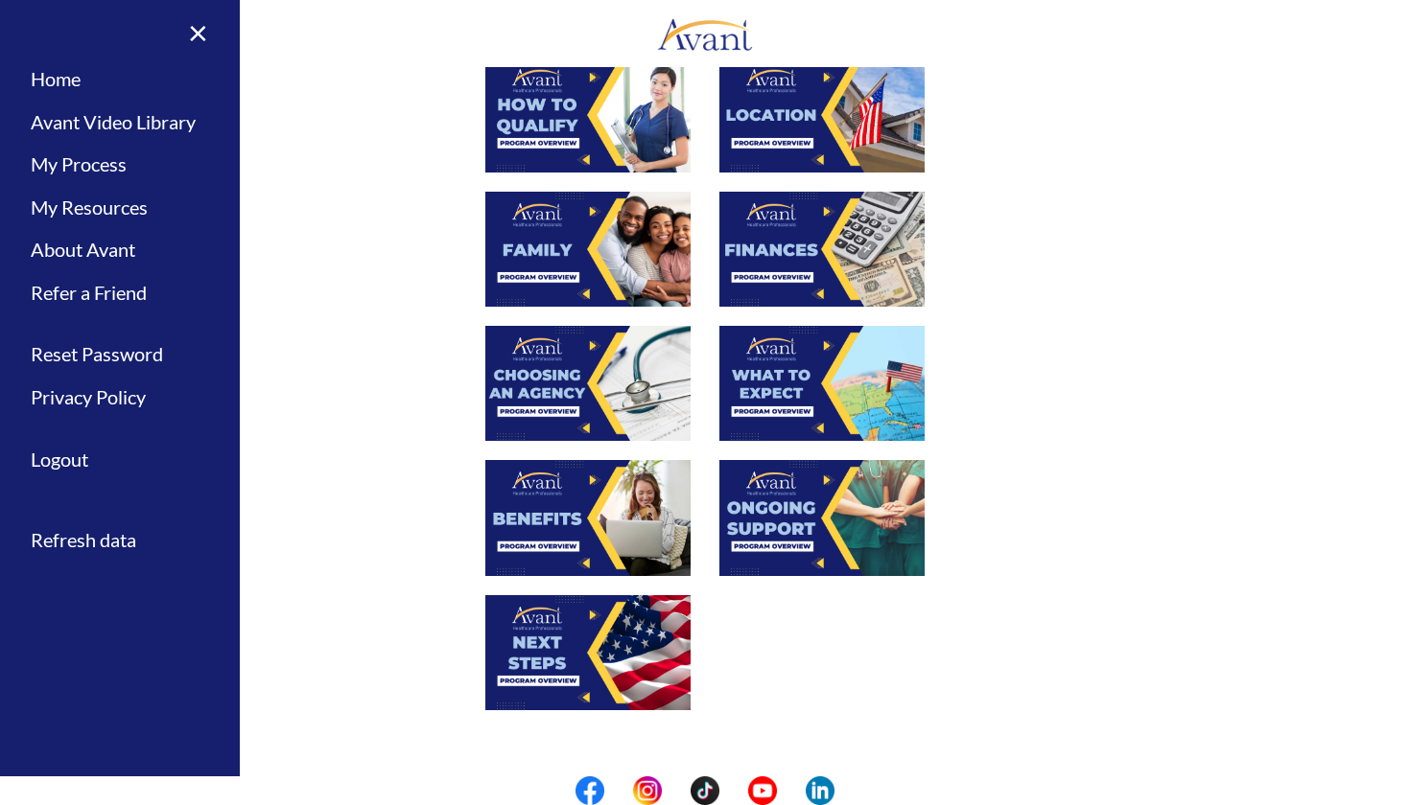
scroll to position [390, 0]
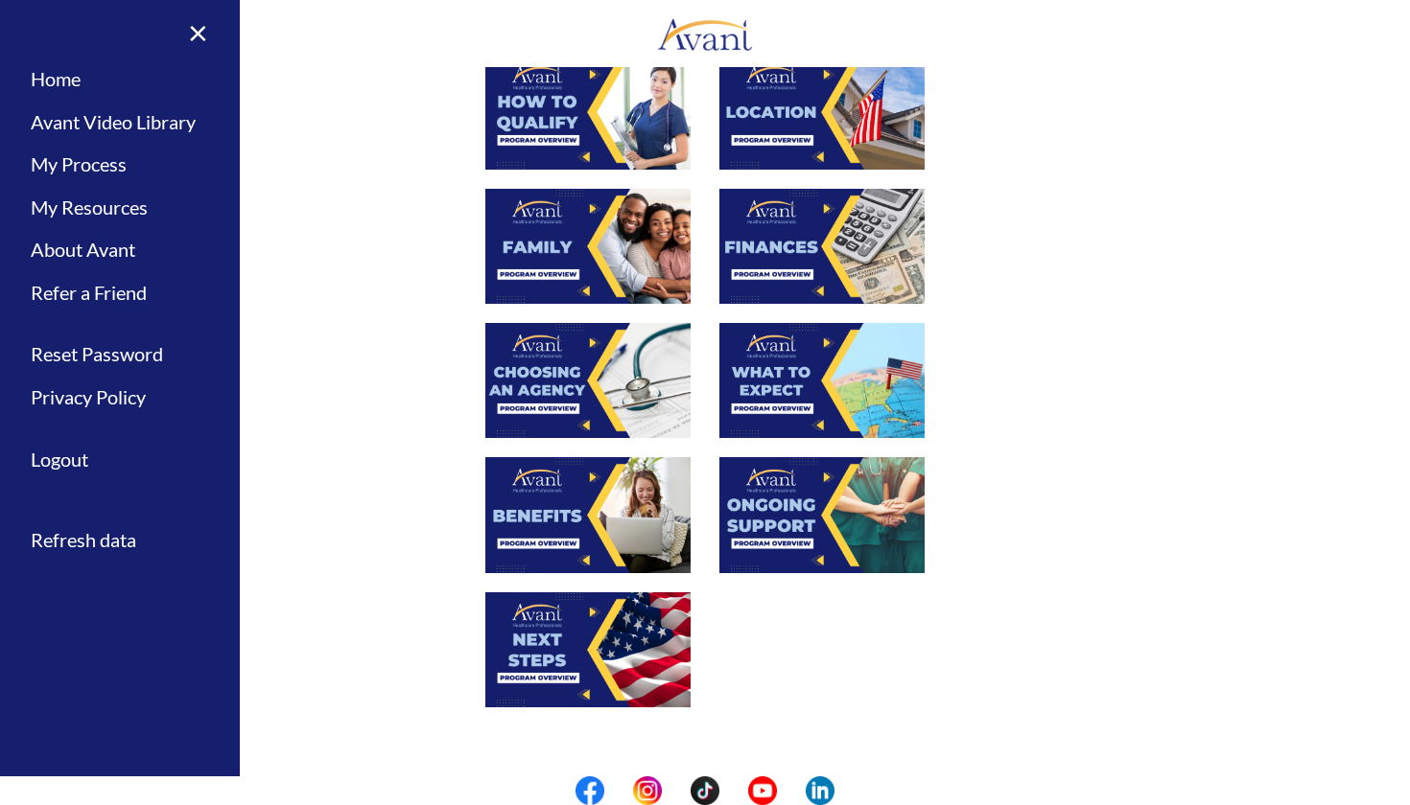
click at [813, 385] on img at bounding box center [821, 380] width 205 height 115
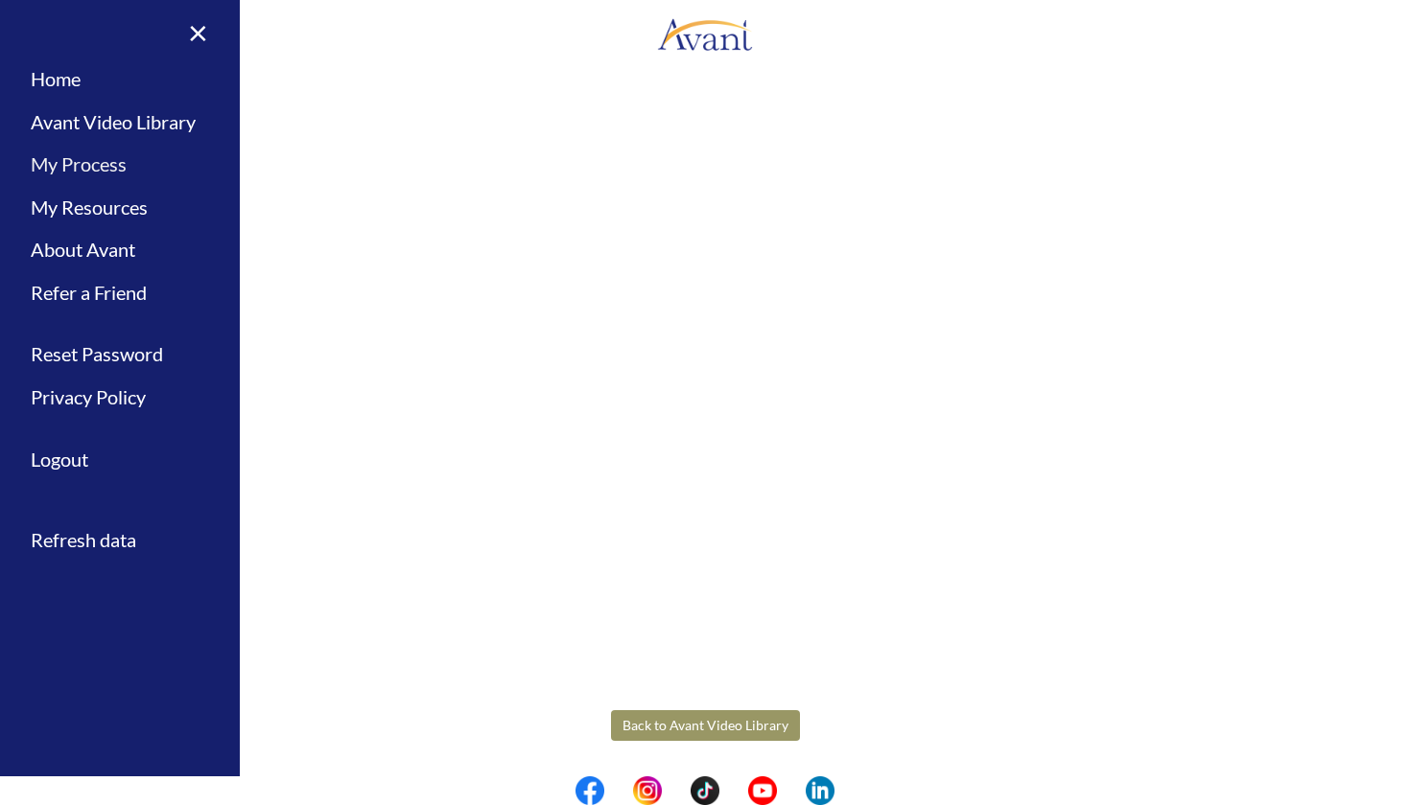
scroll to position [342, 0]
click at [647, 722] on body "Maintenance break. Please come back in 2 hours. MENU My Status What is the next…" at bounding box center [705, 402] width 1410 height 805
click at [703, 728] on button "Back to Avant Video Library" at bounding box center [705, 726] width 189 height 31
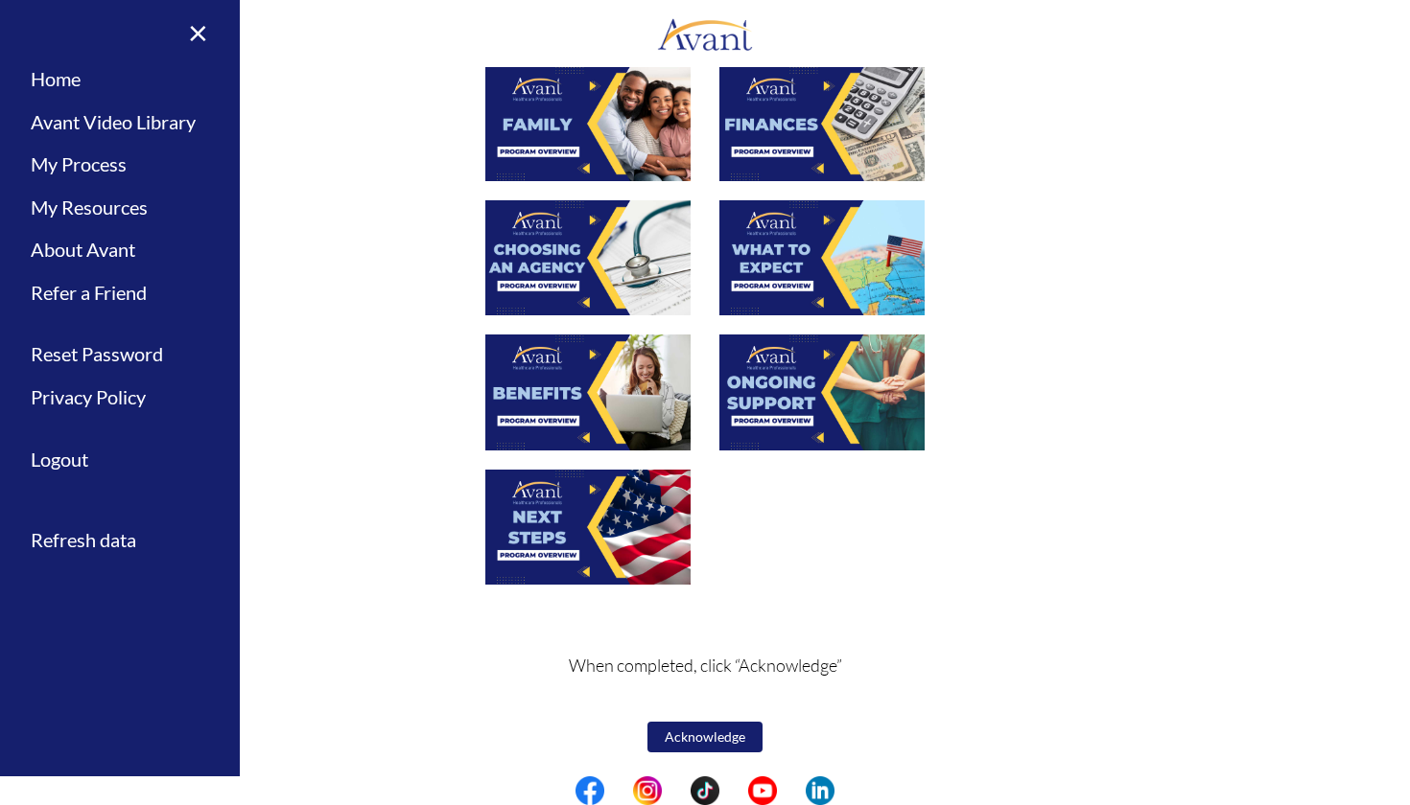
scroll to position [513, 0]
click at [826, 245] on img at bounding box center [821, 257] width 205 height 115
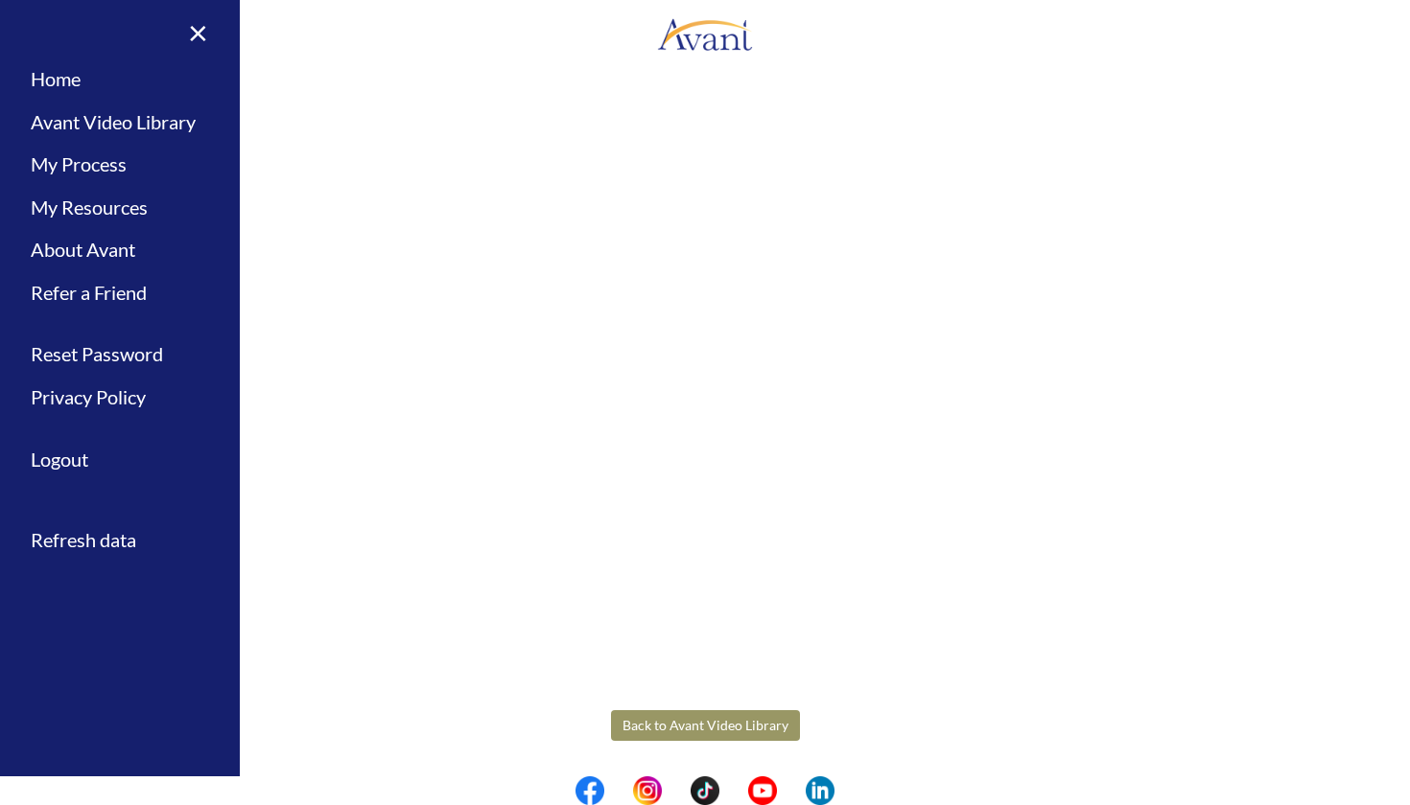
scroll to position [342, 0]
click at [683, 722] on body "Maintenance break. Please come back in 2 hours. MENU My Status What is the next…" at bounding box center [705, 402] width 1410 height 805
click at [688, 725] on button "Back to Avant Video Library" at bounding box center [705, 726] width 189 height 31
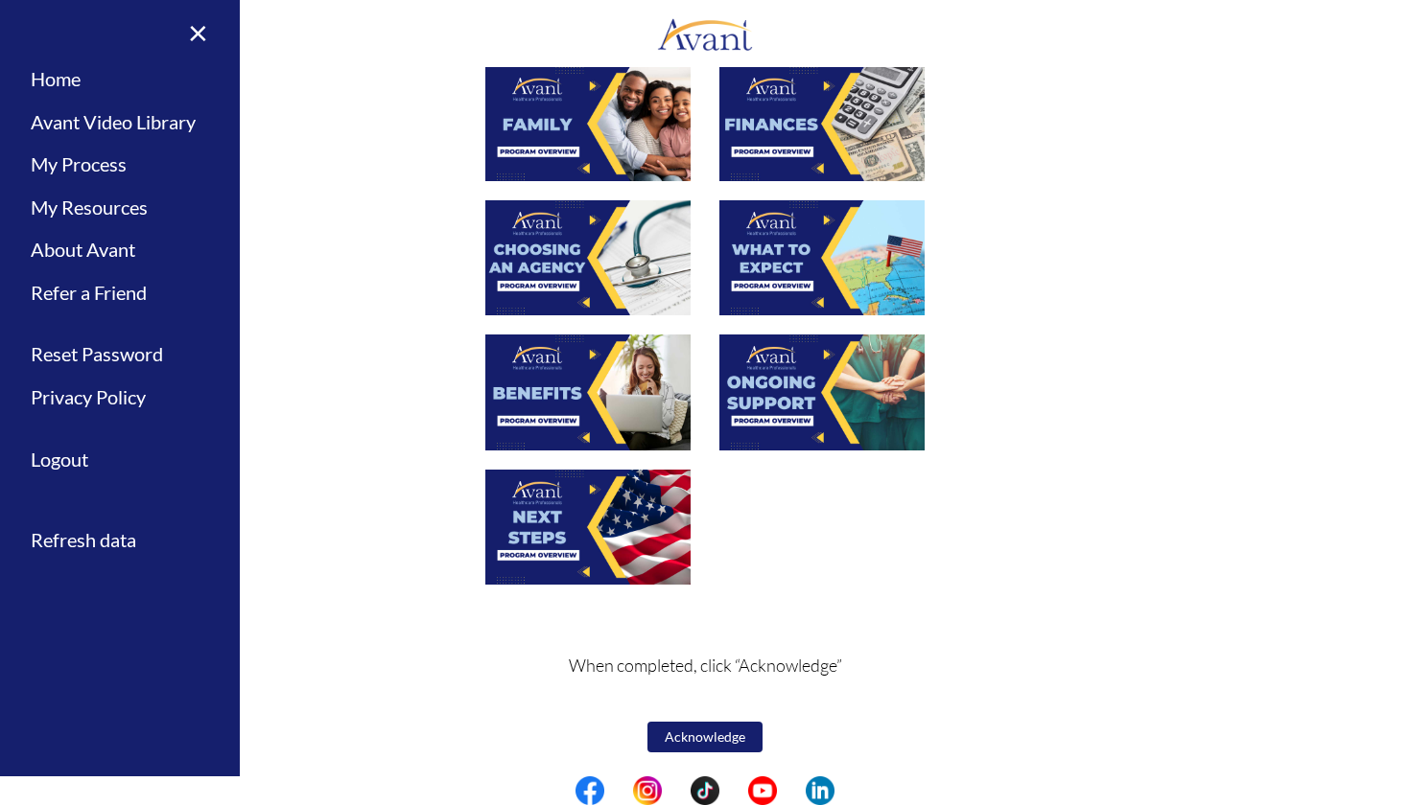
scroll to position [513, 0]
click at [827, 245] on img at bounding box center [821, 257] width 205 height 115
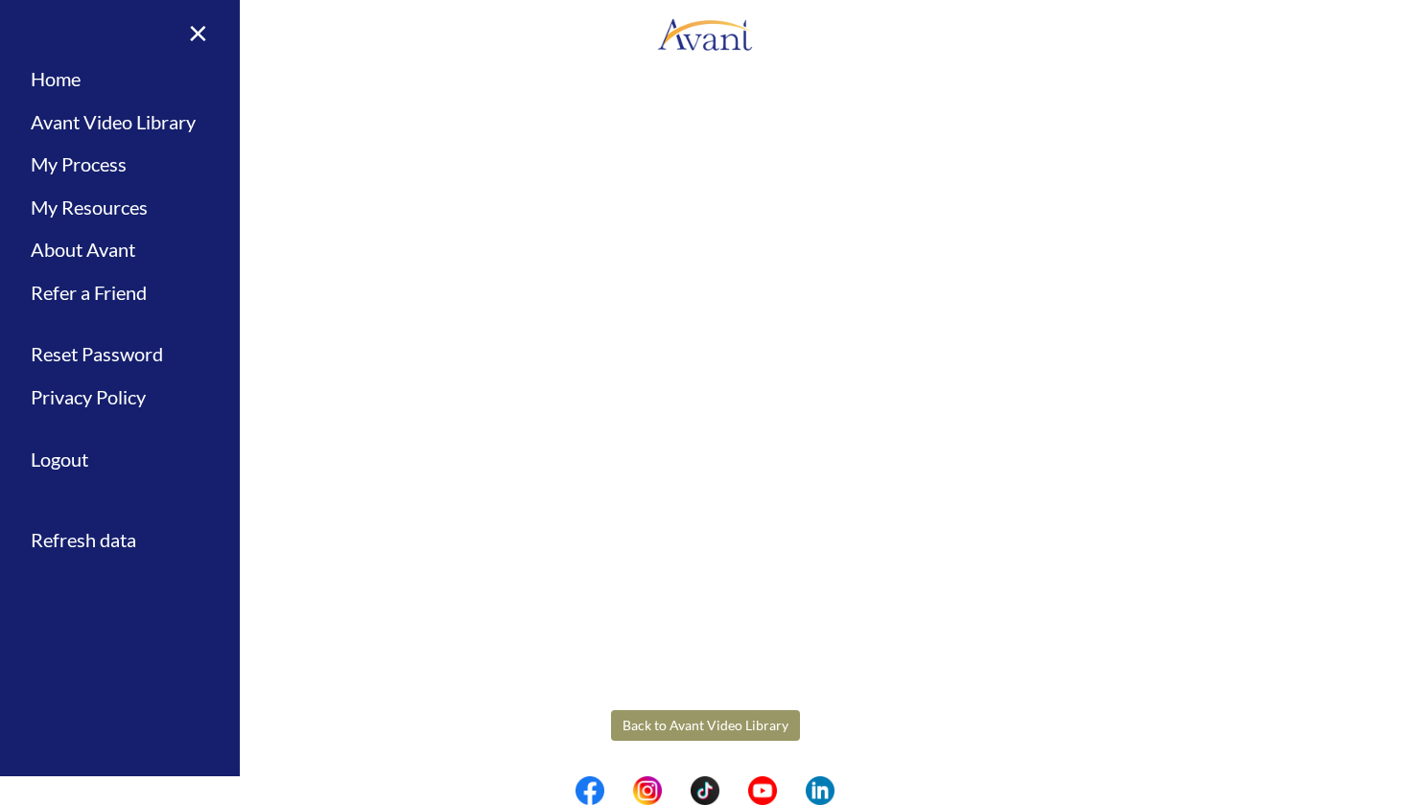
scroll to position [342, 0]
click at [708, 723] on body "Maintenance break. Please come back in 2 hours. MENU My Status What is the next…" at bounding box center [705, 402] width 1410 height 805
click at [695, 721] on button "Back to Avant Video Library" at bounding box center [705, 726] width 189 height 31
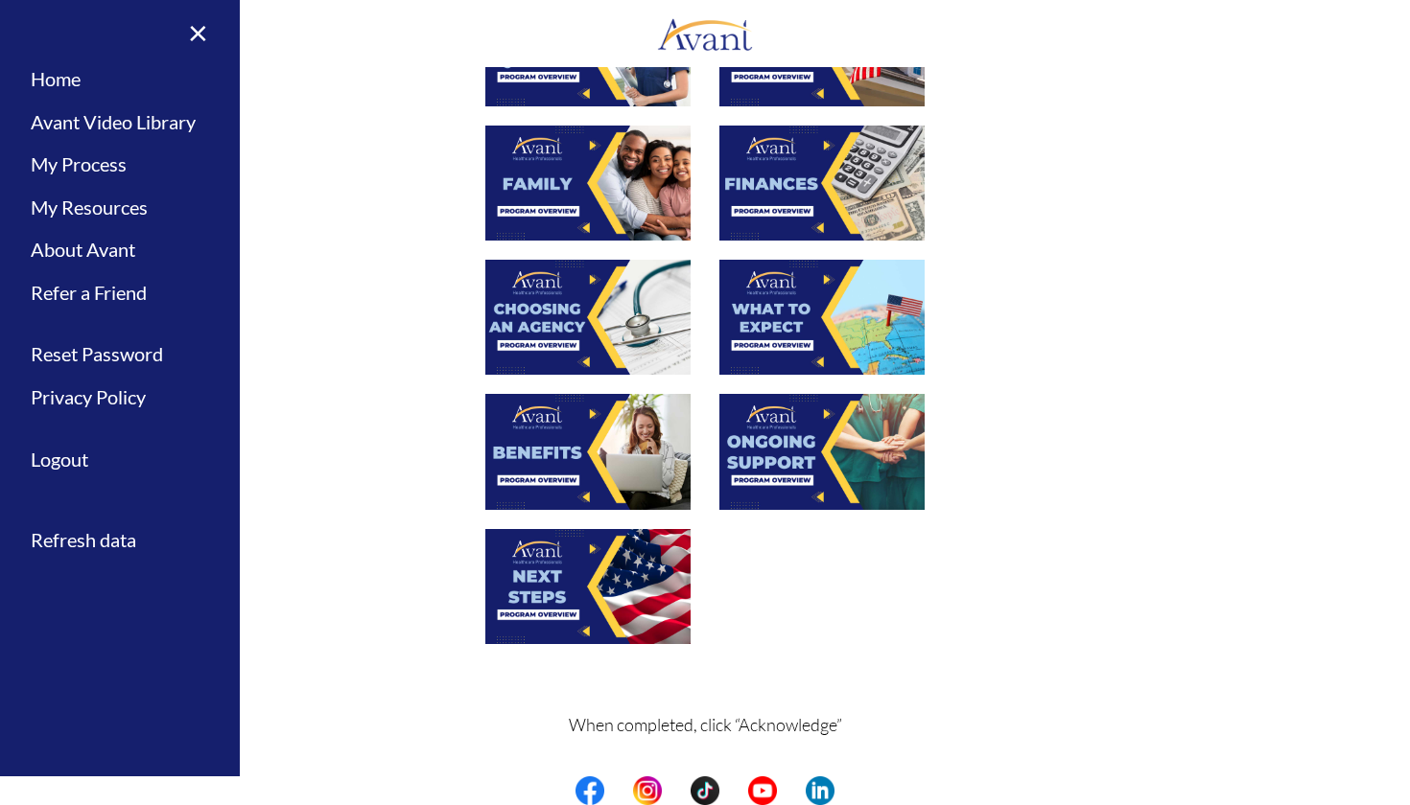
scroll to position [492, 0]
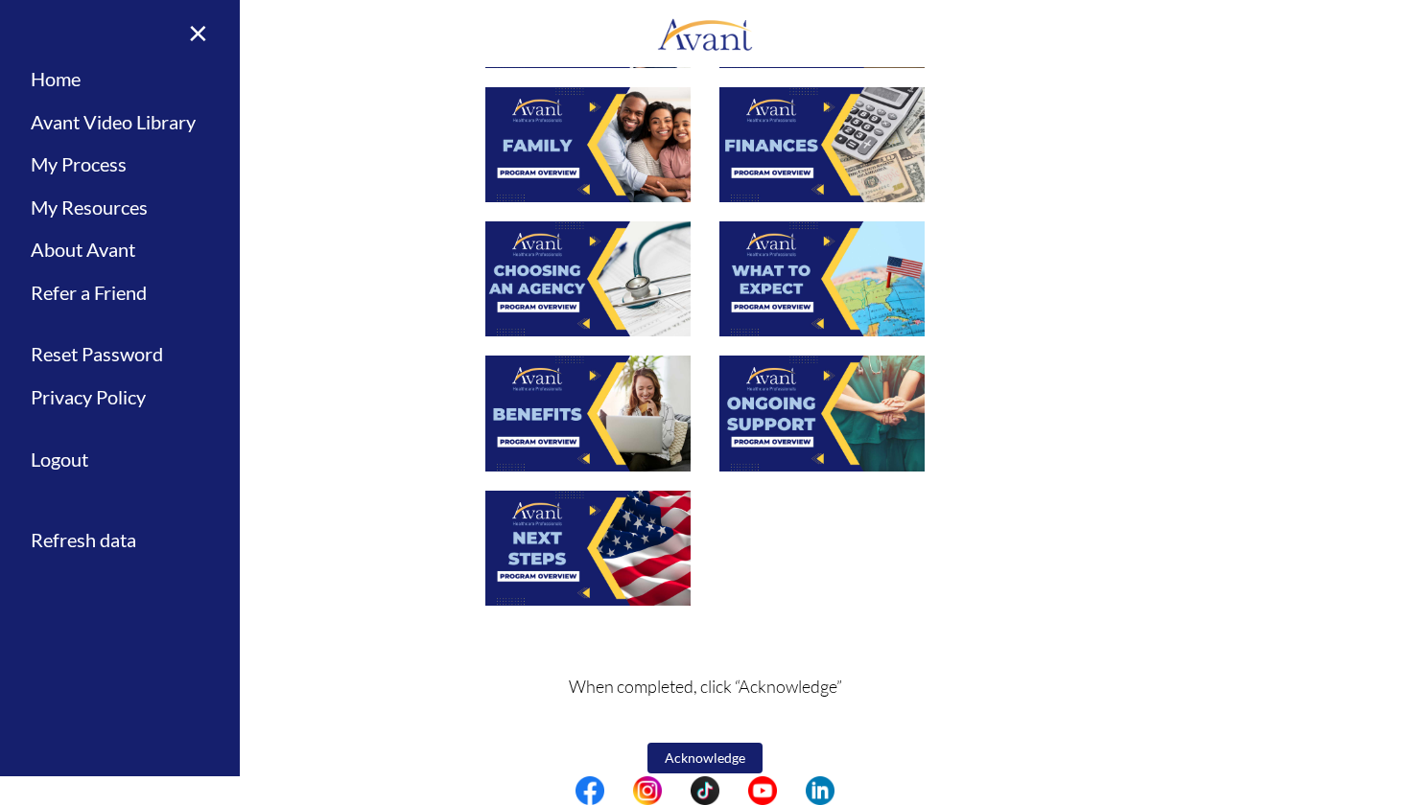
click at [572, 408] on img at bounding box center [587, 413] width 205 height 115
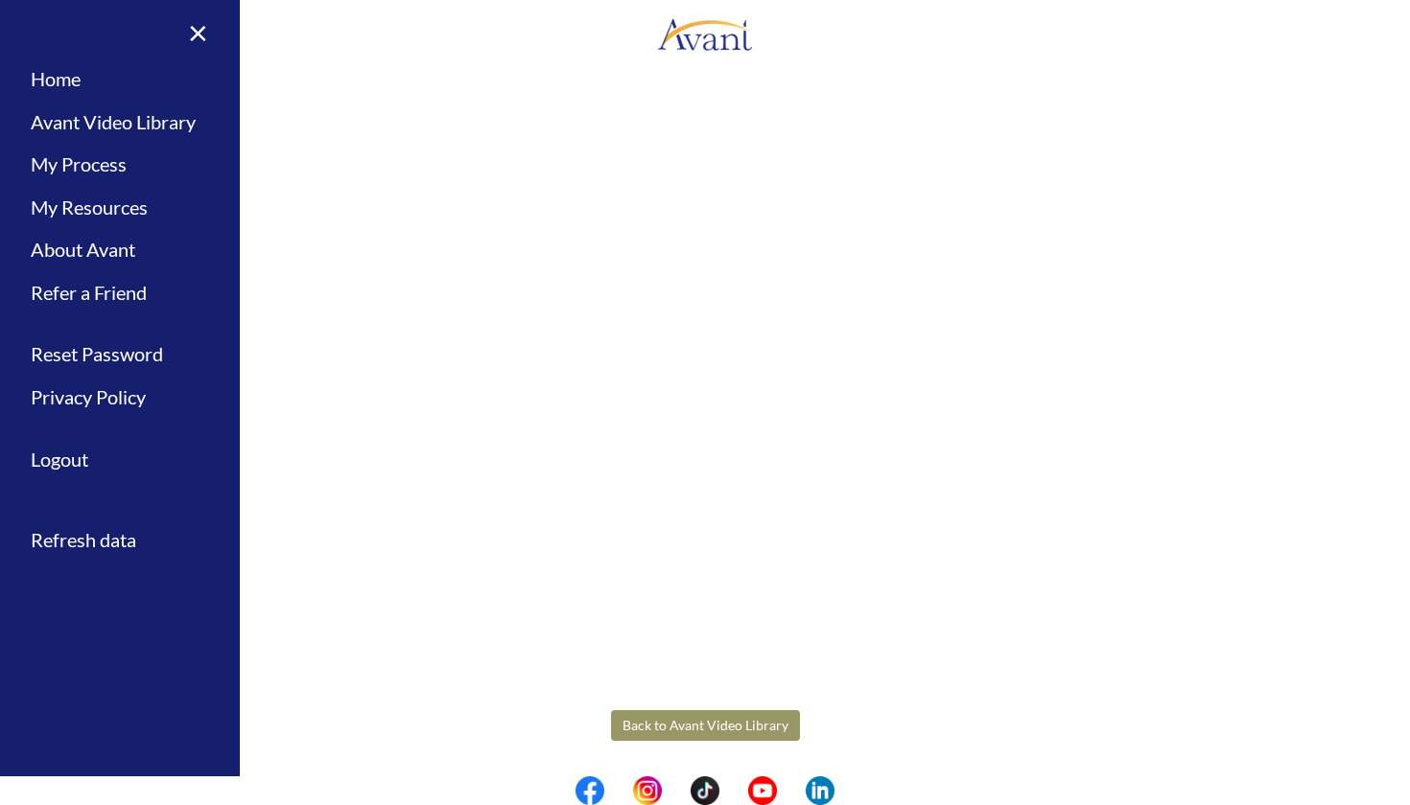
scroll to position [342, 0]
click at [682, 732] on body "Maintenance break. Please come back in 2 hours. MENU My Status What is the next…" at bounding box center [705, 402] width 1410 height 805
click at [710, 713] on button "Back to Avant Video Library" at bounding box center [705, 726] width 189 height 31
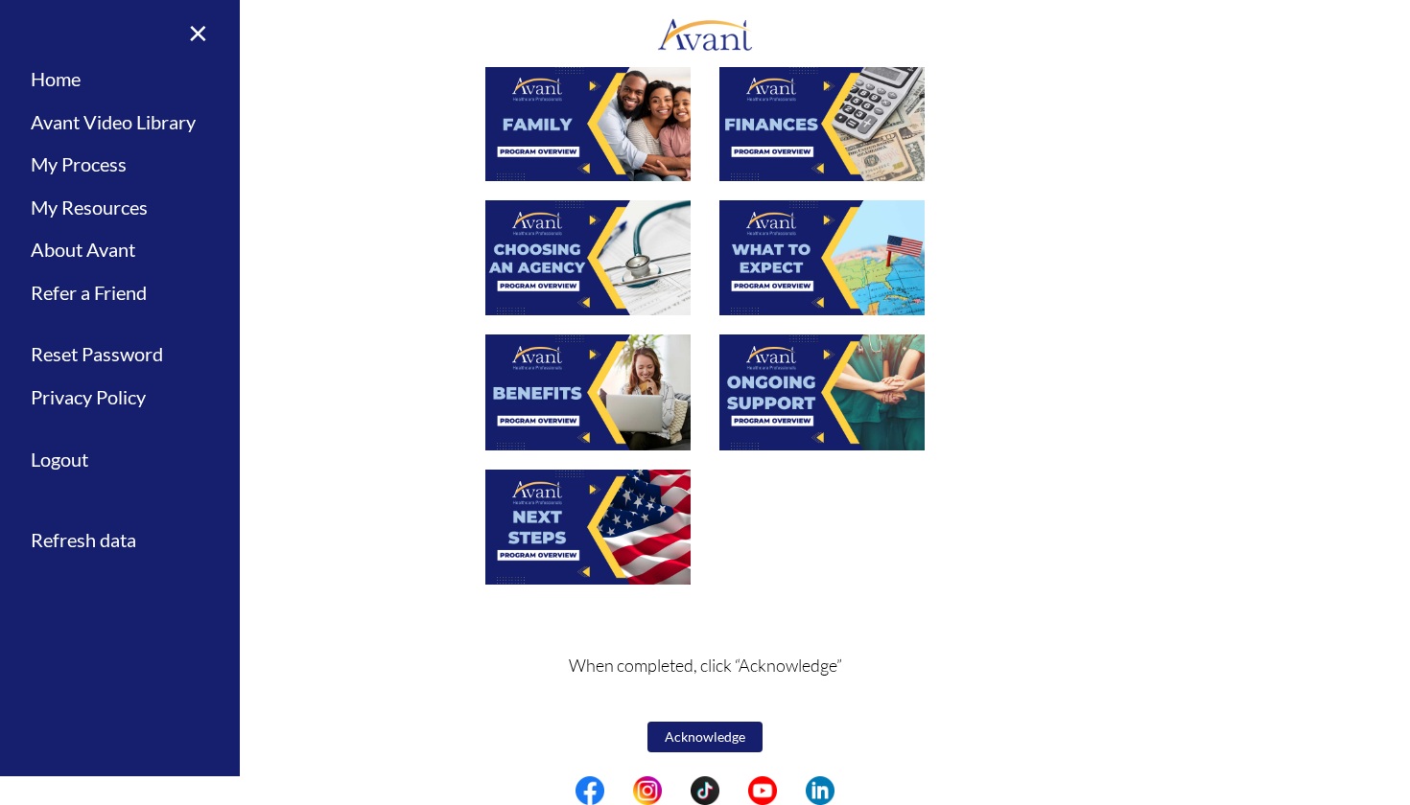
scroll to position [513, 0]
click at [754, 385] on img at bounding box center [821, 392] width 205 height 115
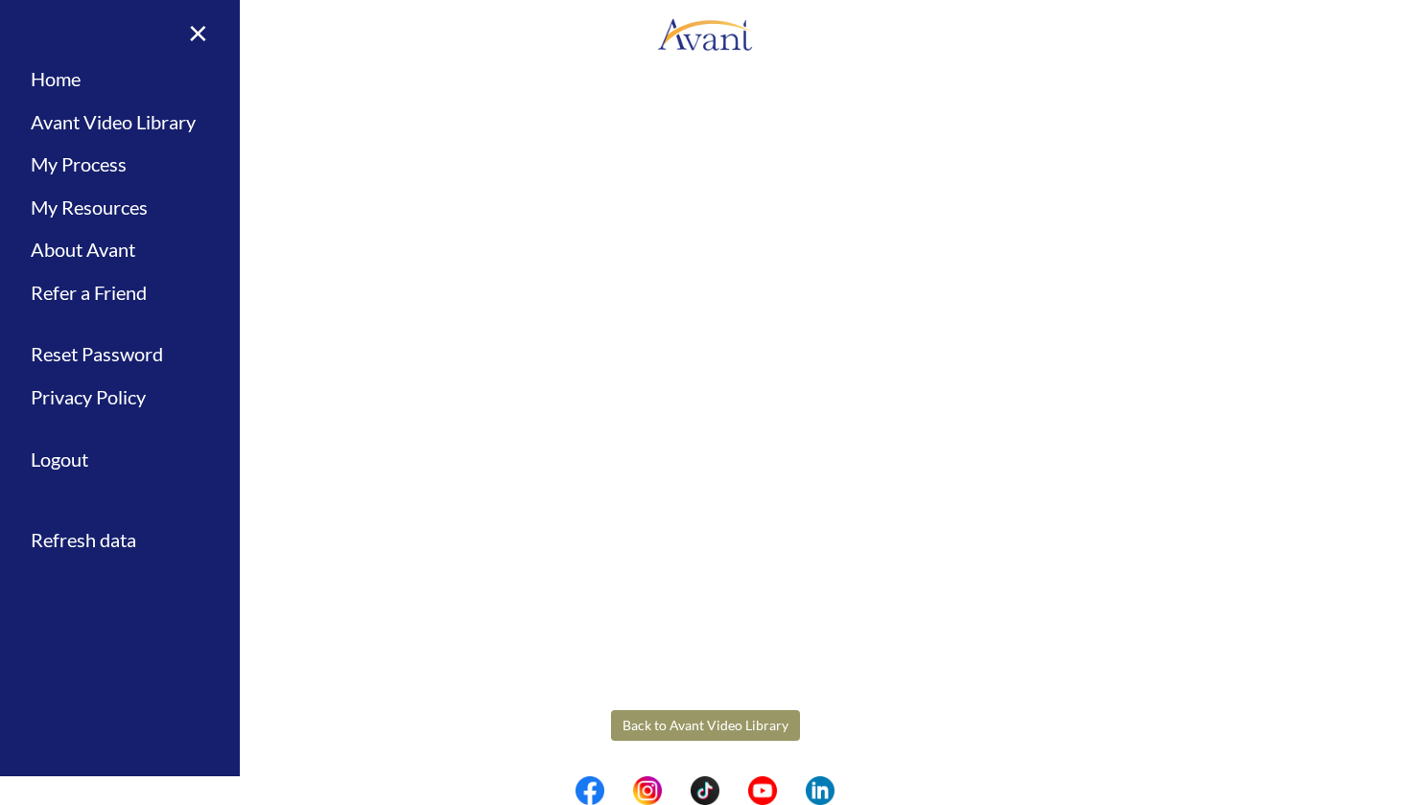
scroll to position [342, 0]
click at [699, 736] on body "Maintenance break. Please come back in 2 hours. MENU My Status What is the next…" at bounding box center [705, 402] width 1410 height 805
click at [684, 728] on button "Back to Avant Video Library" at bounding box center [705, 726] width 189 height 31
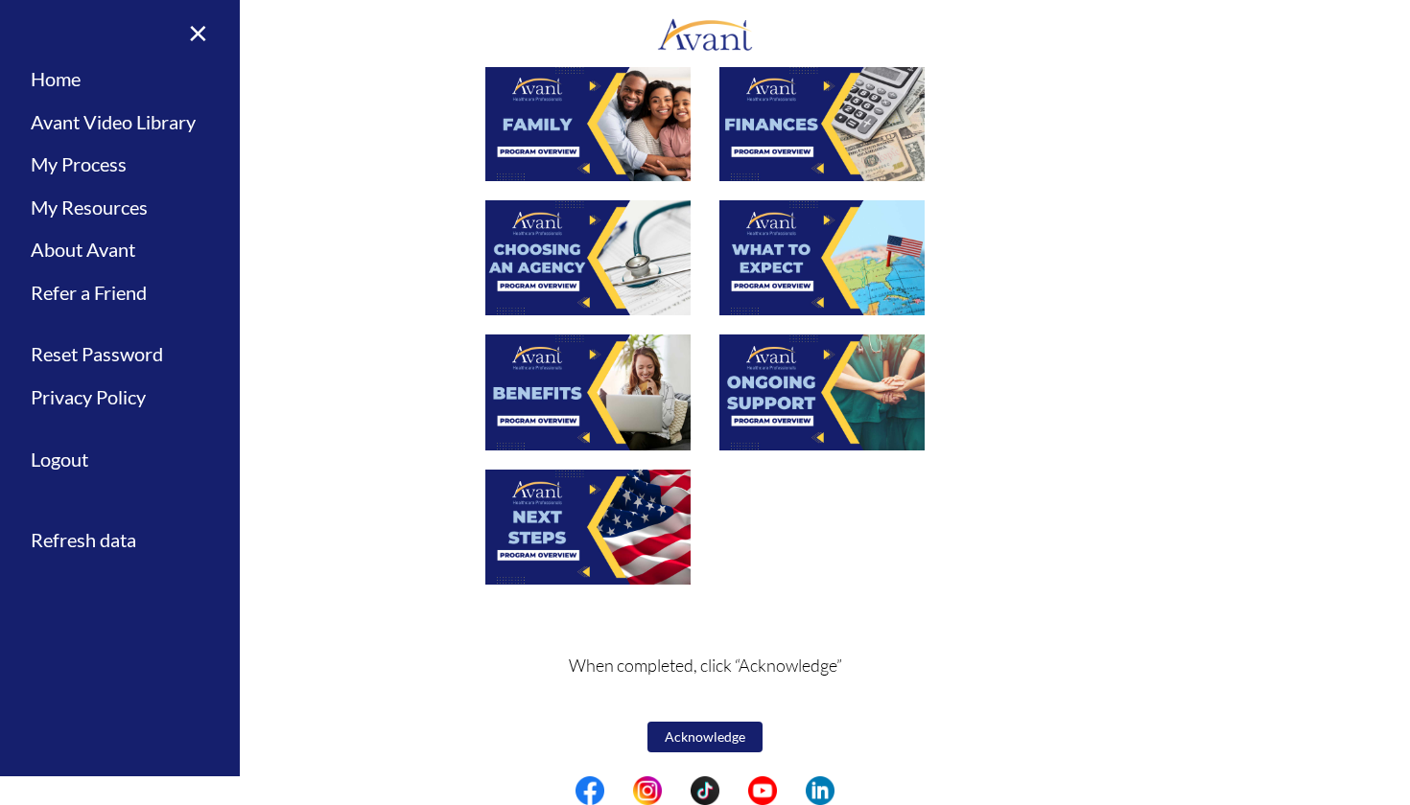
scroll to position [513, 0]
click at [534, 513] on img at bounding box center [587, 527] width 205 height 115
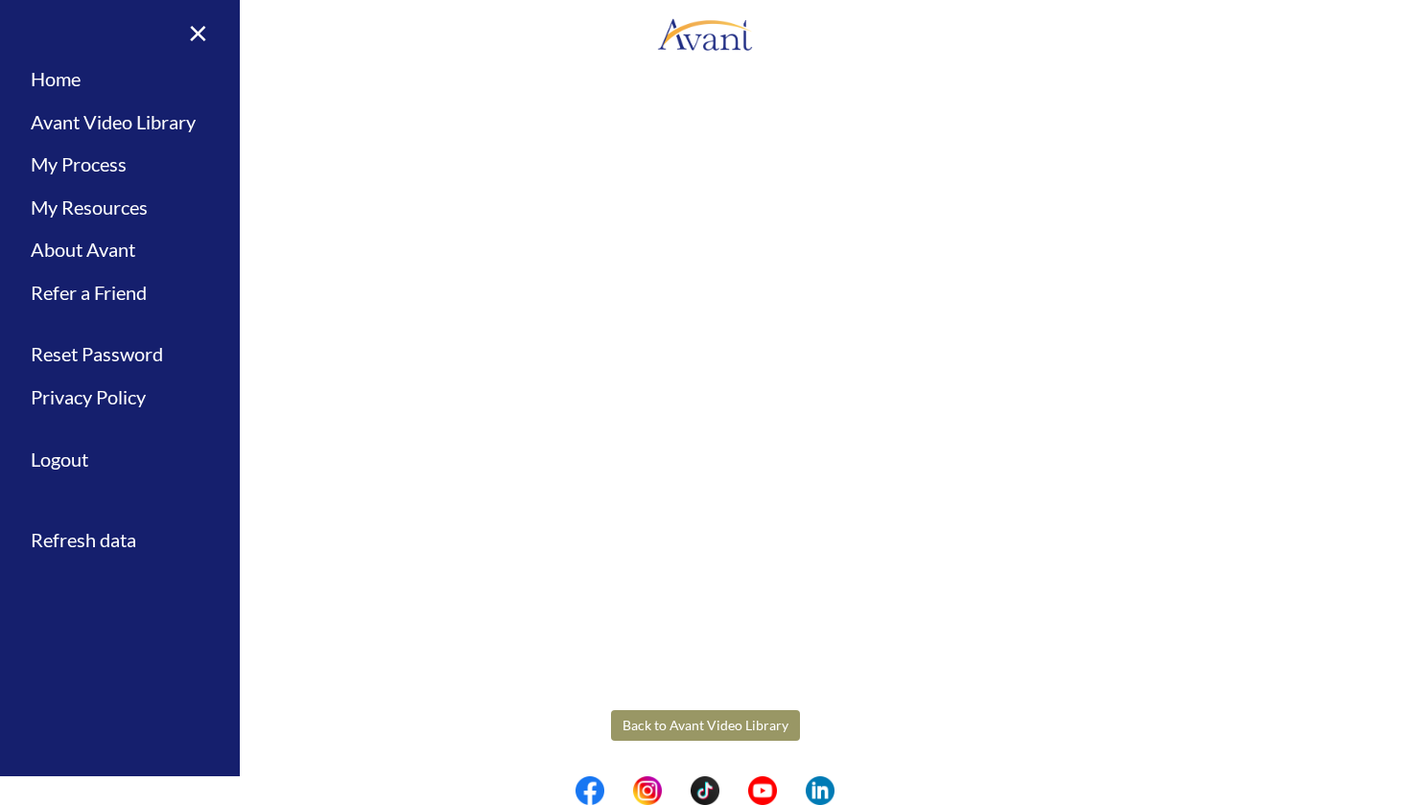
scroll to position [342, 0]
click at [701, 723] on body "Maintenance break. Please come back in 2 hours. MENU My Status What is the next…" at bounding box center [705, 402] width 1410 height 805
click at [732, 728] on button "Back to Avant Video Library" at bounding box center [705, 726] width 189 height 31
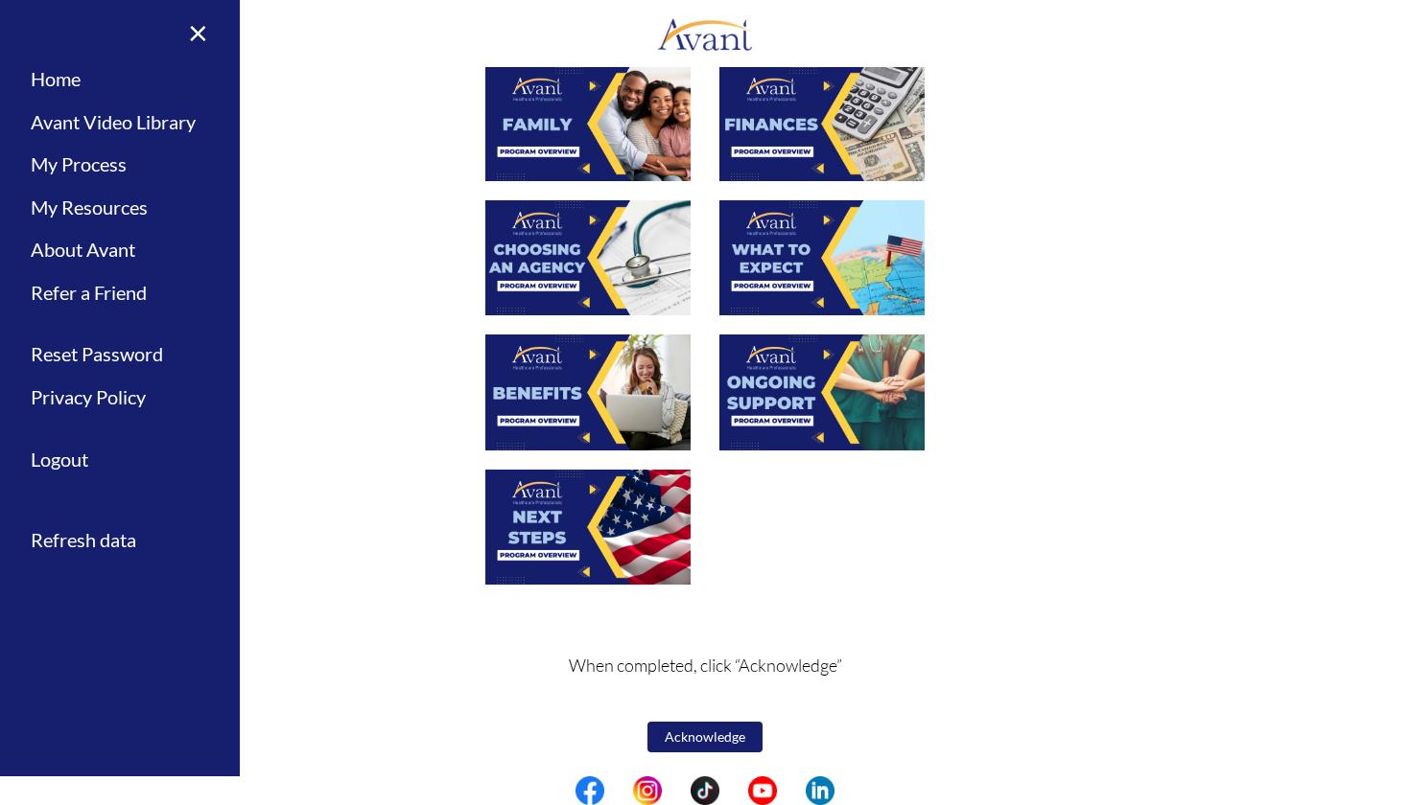
scroll to position [513, 0]
click at [708, 737] on button "Acknowledge" at bounding box center [704, 737] width 115 height 31
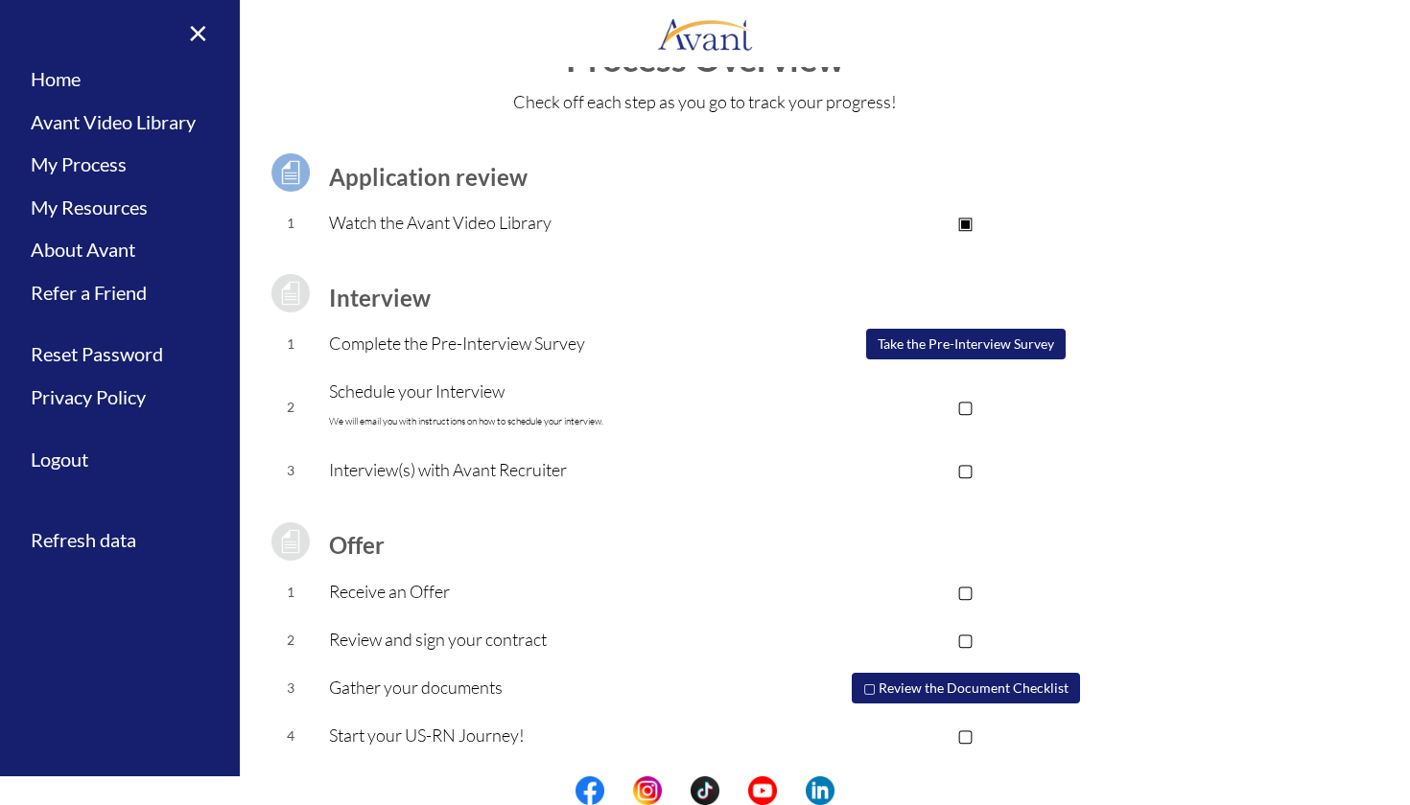
scroll to position [0, 0]
